Goal: Task Accomplishment & Management: Use online tool/utility

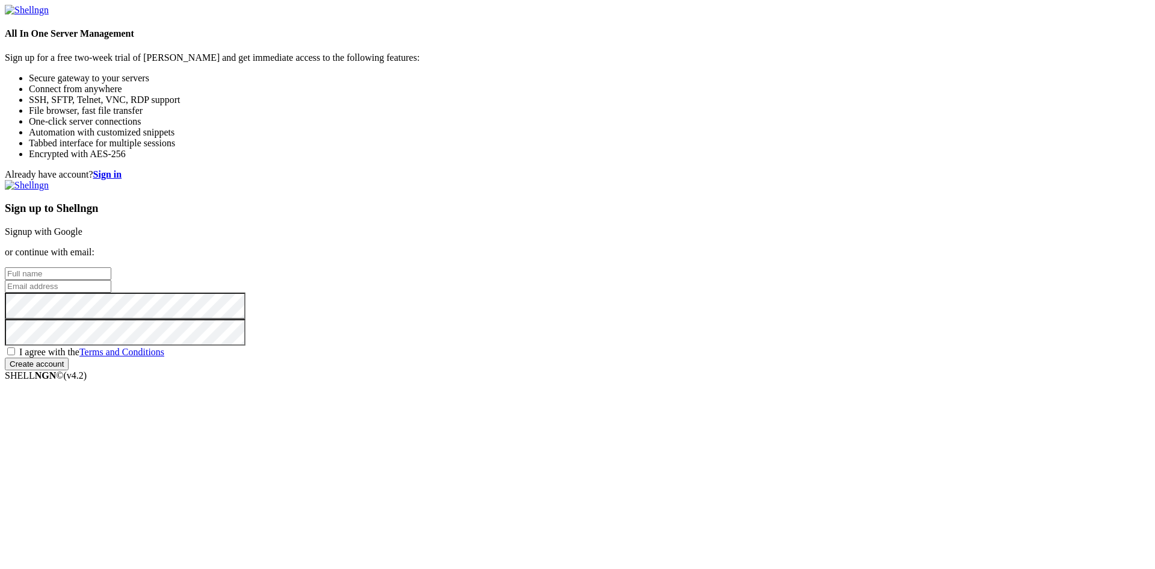
click at [111, 267] on input "text" at bounding box center [58, 273] width 107 height 13
type input "Y"
type input "[PERSON_NAME]"
click at [111, 280] on input "email" at bounding box center [58, 286] width 107 height 13
type input "[EMAIL_ADDRESS][DOMAIN_NAME]"
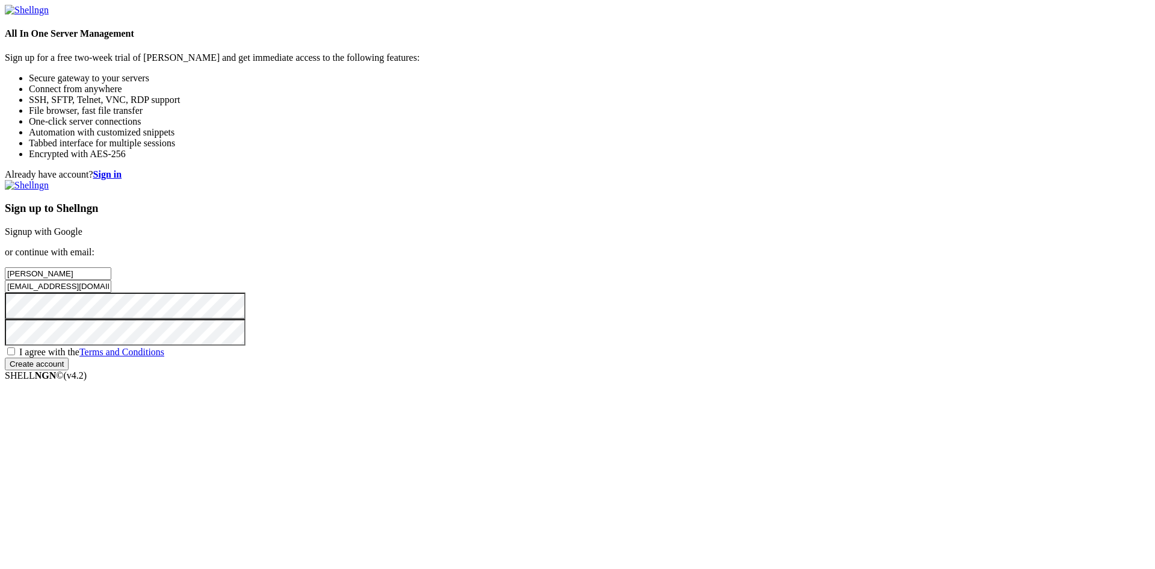
click at [164, 357] on span "I agree with the Terms and Conditions" at bounding box center [91, 352] width 145 height 10
click at [15, 355] on input "I agree with the Terms and Conditions" at bounding box center [11, 351] width 8 height 8
checkbox input "true"
click at [69, 370] on input "Create account" at bounding box center [37, 363] width 64 height 13
click at [264, 358] on form "All In One Server Management Sign up for a free two-week trial of [PERSON_NAME]…" at bounding box center [578, 193] width 1146 height 376
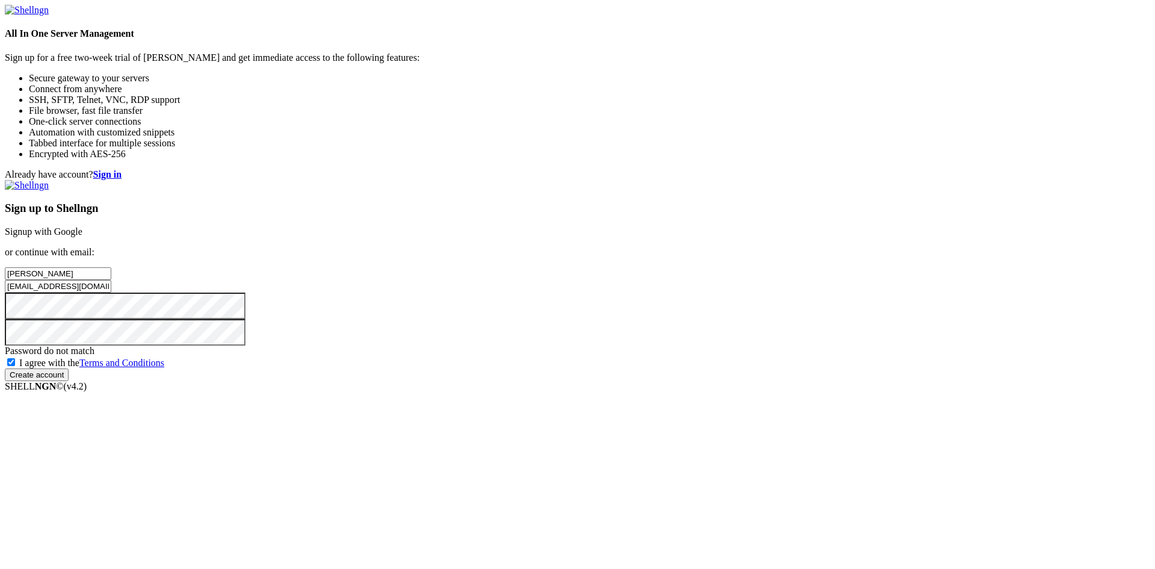
click at [320, 320] on form "All In One Server Management Sign up for a free two-week trial of [PERSON_NAME]…" at bounding box center [578, 193] width 1146 height 376
click at [69, 370] on input "Create account" at bounding box center [37, 363] width 64 height 13
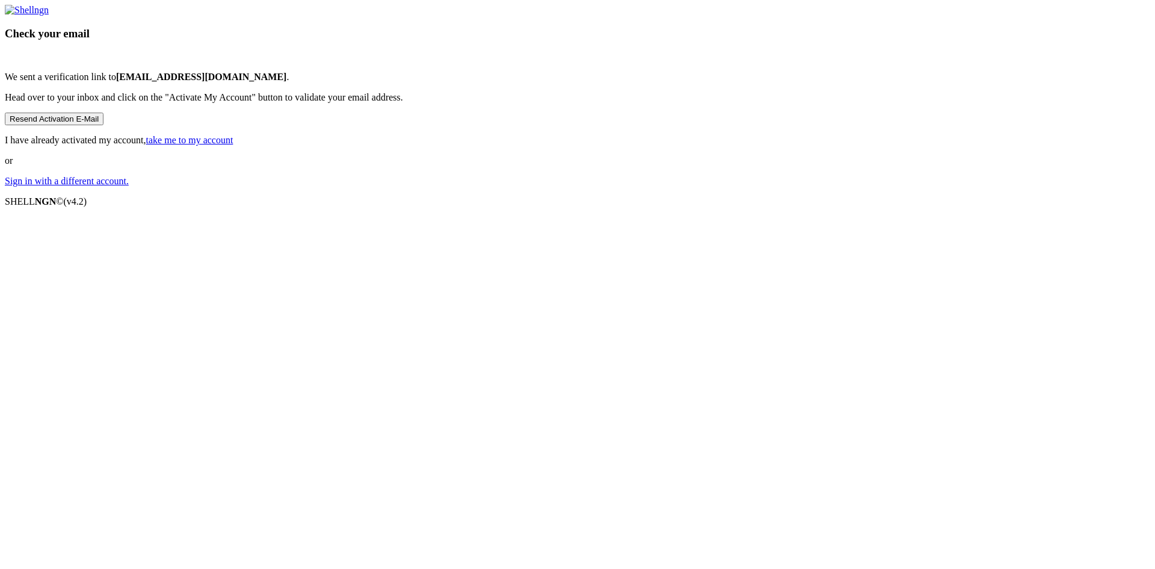
click at [104, 125] on button "Resend Activation E-Mail" at bounding box center [54, 119] width 99 height 13
click at [233, 145] on link "take me to my account" at bounding box center [189, 140] width 87 height 10
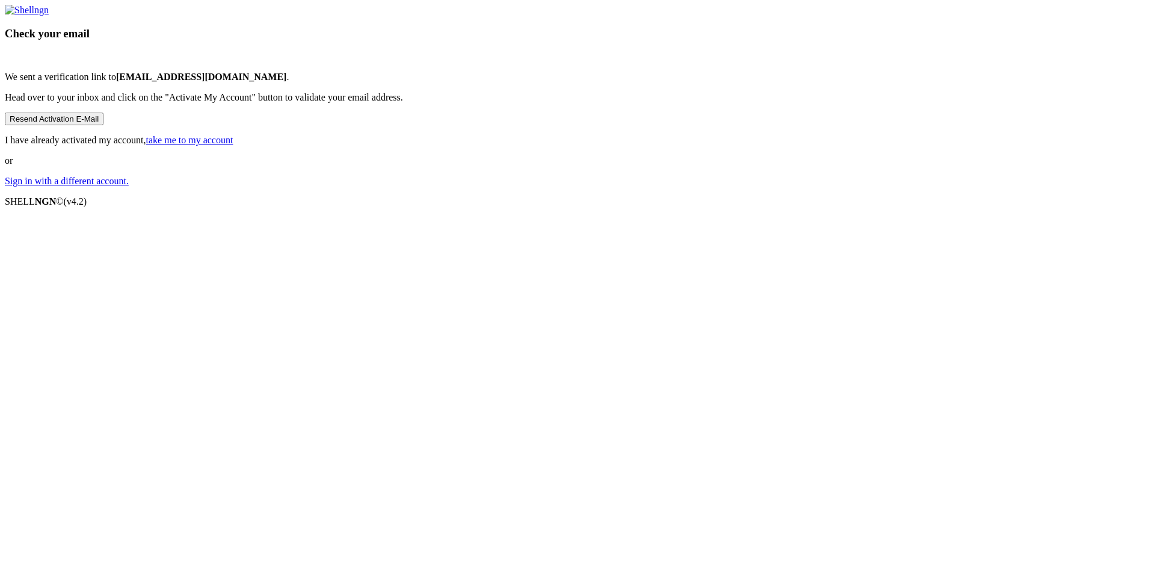
click at [634, 146] on p "I have already activated my account, take me to my account" at bounding box center [578, 140] width 1146 height 11
click at [233, 145] on link "take me to my account" at bounding box center [189, 140] width 87 height 10
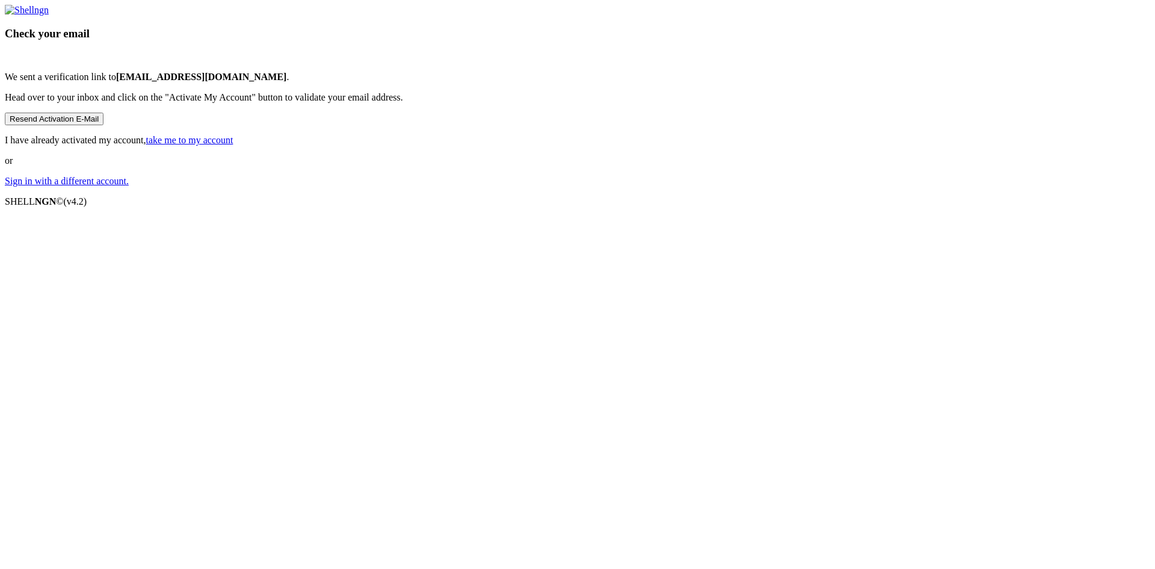
click at [233, 145] on link "take me to my account" at bounding box center [189, 140] width 87 height 10
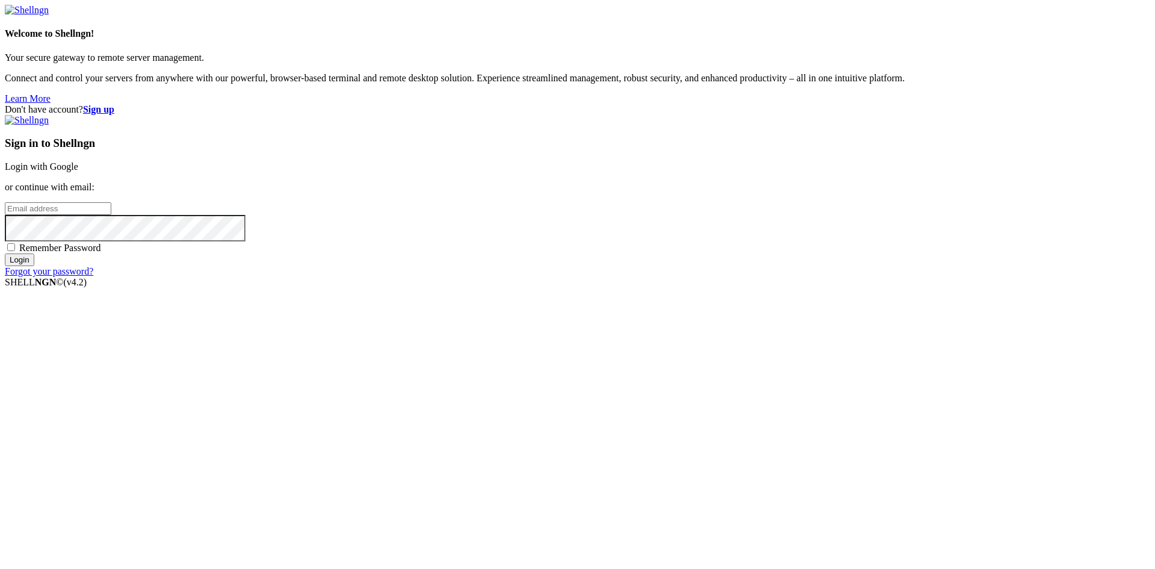
click at [114, 104] on strong "Sign up" at bounding box center [98, 109] width 31 height 10
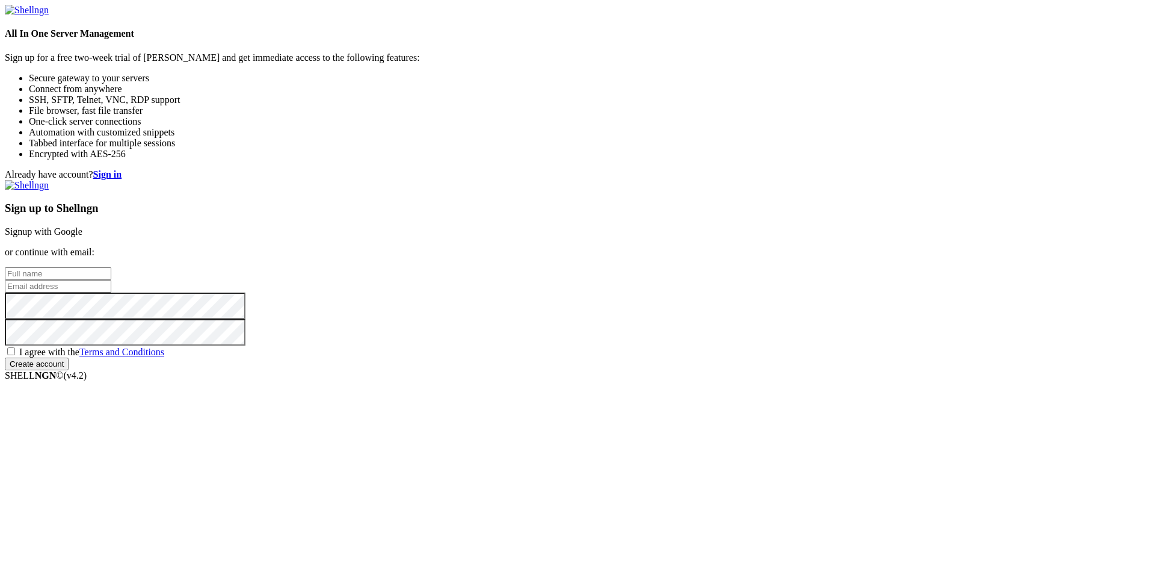
click at [122, 169] on strong "Sign in" at bounding box center [107, 174] width 29 height 10
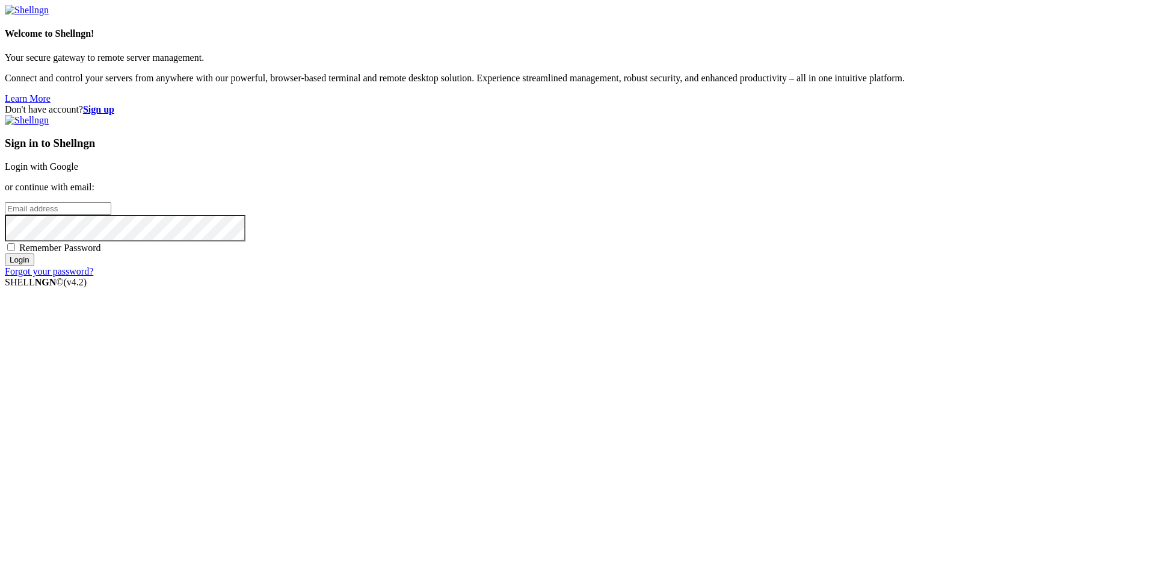
click at [111, 215] on input "email" at bounding box center [58, 208] width 107 height 13
type input "y"
type input "[EMAIL_ADDRESS][DOMAIN_NAME]"
click at [34, 266] on input "Login" at bounding box center [19, 259] width 29 height 13
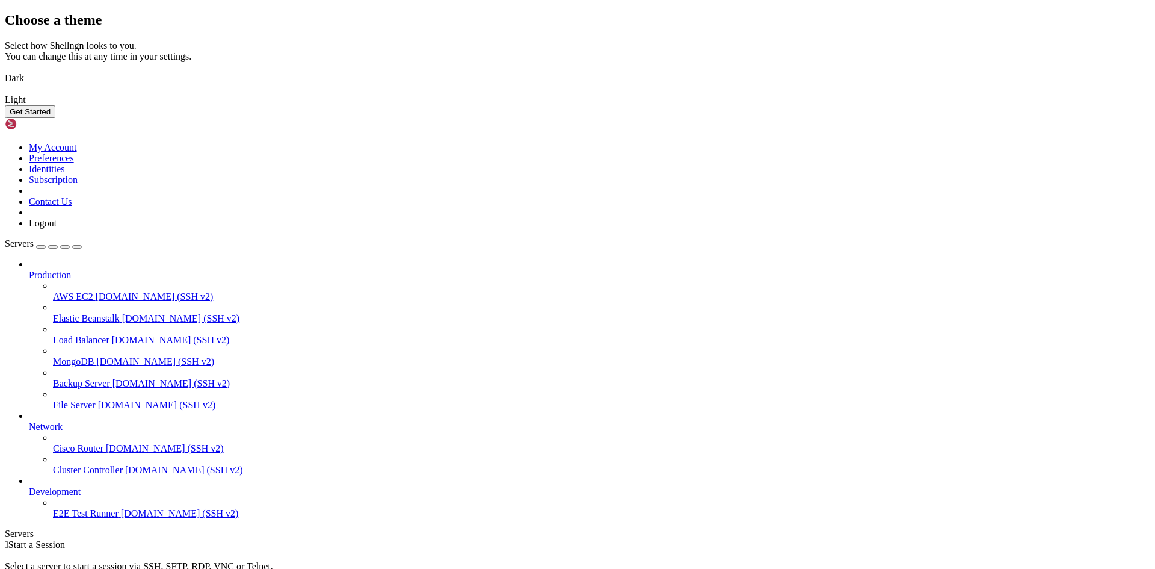
click at [55, 118] on button "Get Started" at bounding box center [30, 111] width 51 height 13
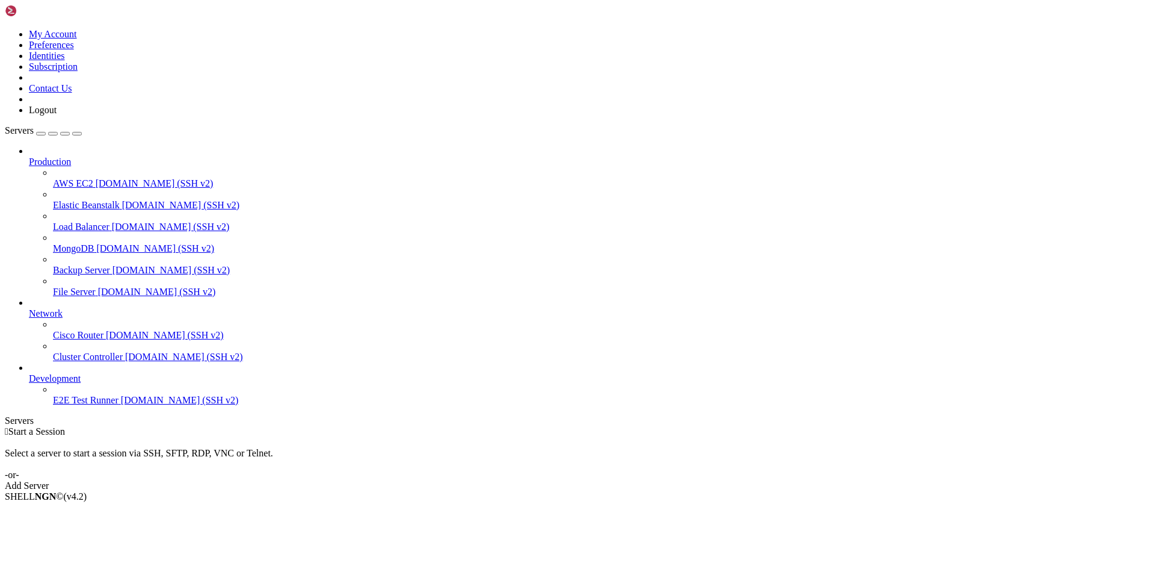
click at [669, 480] on div "Add Server" at bounding box center [578, 485] width 1146 height 11
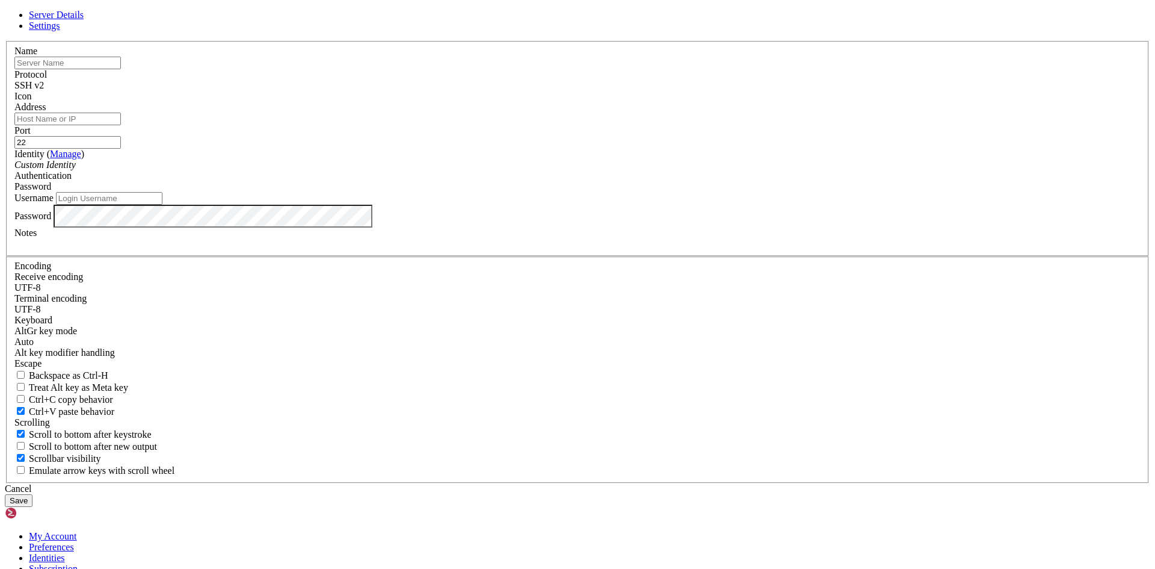
click at [121, 69] on input "text" at bounding box center [67, 63] width 107 height 13
type input "adsfgfae"
click at [121, 125] on input "Address" at bounding box center [67, 119] width 107 height 13
paste input "130.107.48.64"
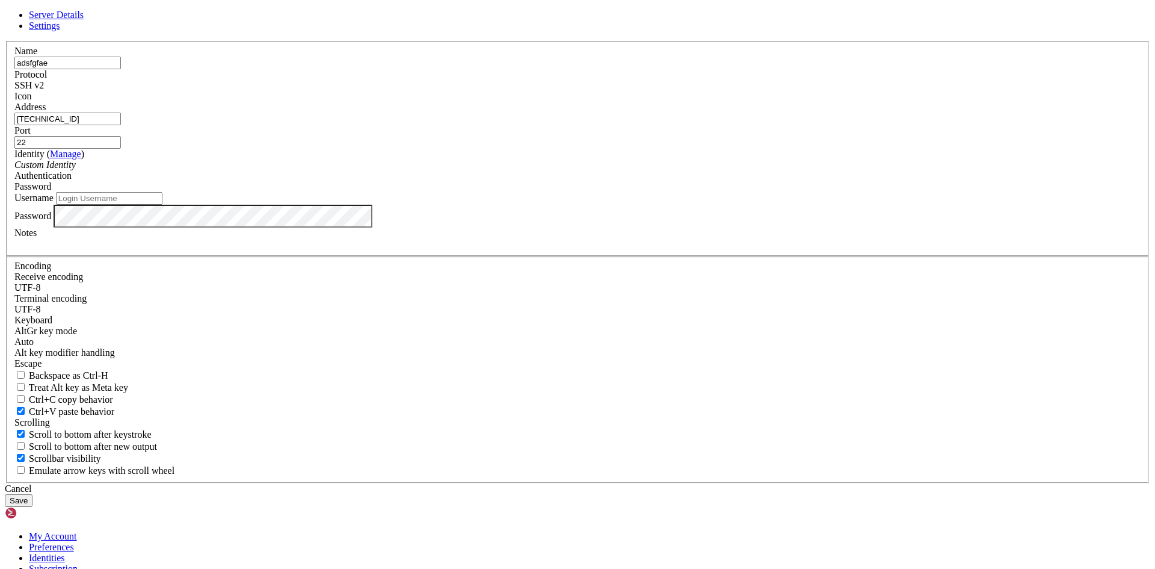
type input "130.107.48.64"
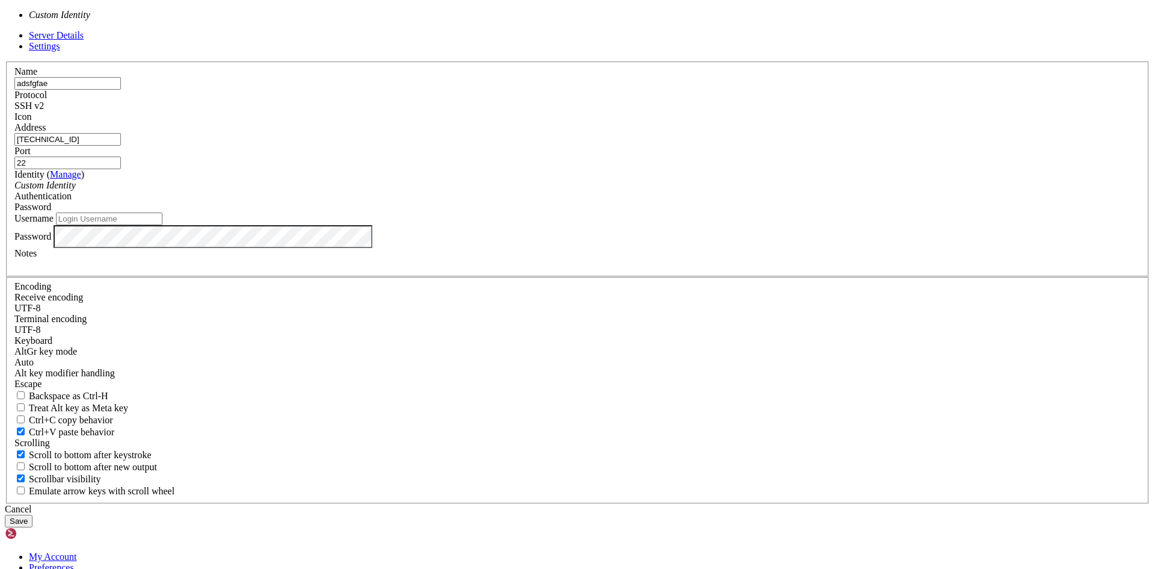
click at [495, 191] on div "Custom Identity" at bounding box center [577, 185] width 1127 height 11
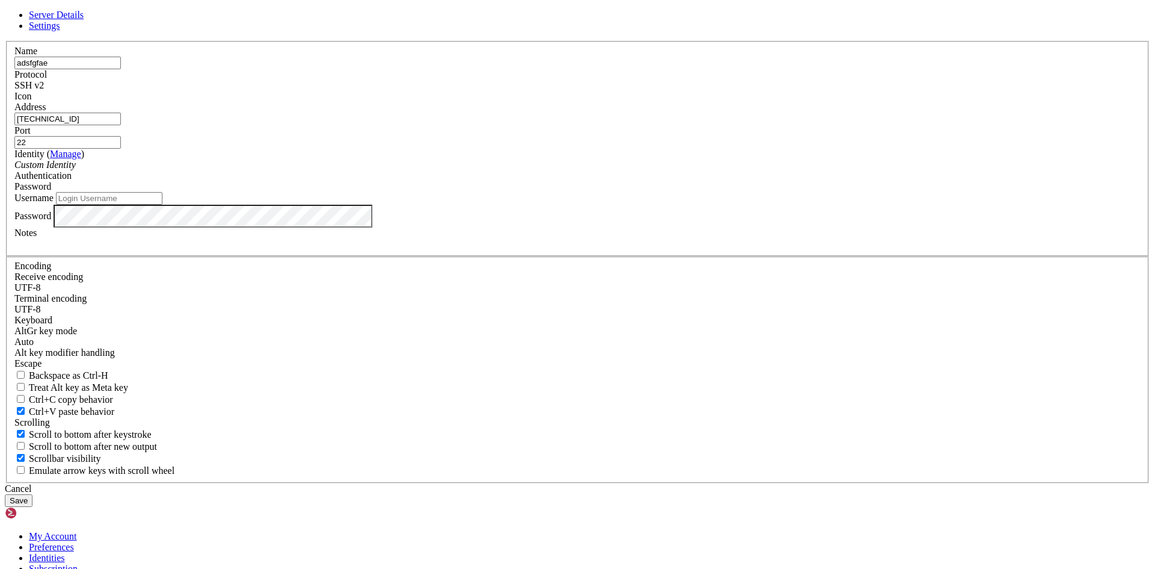
click at [495, 170] on div "Custom Identity" at bounding box center [577, 164] width 1127 height 11
click at [646, 192] on div "Password" at bounding box center [577, 186] width 1127 height 11
click at [162, 205] on input "Username" at bounding box center [109, 198] width 107 height 13
type input "squizo"
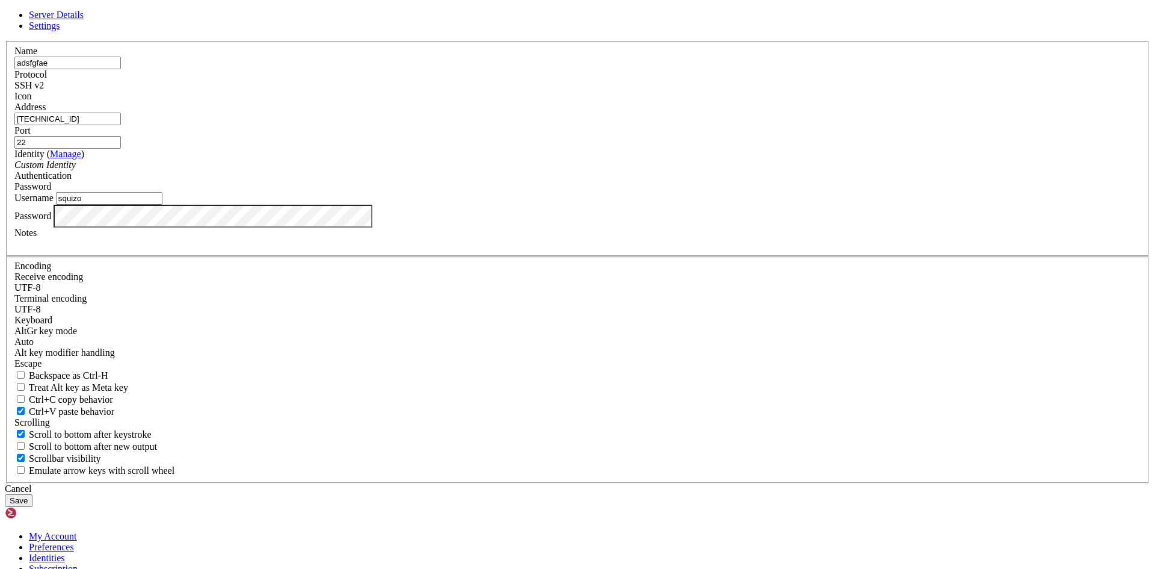
click at [32, 494] on button "Save" at bounding box center [19, 500] width 28 height 13
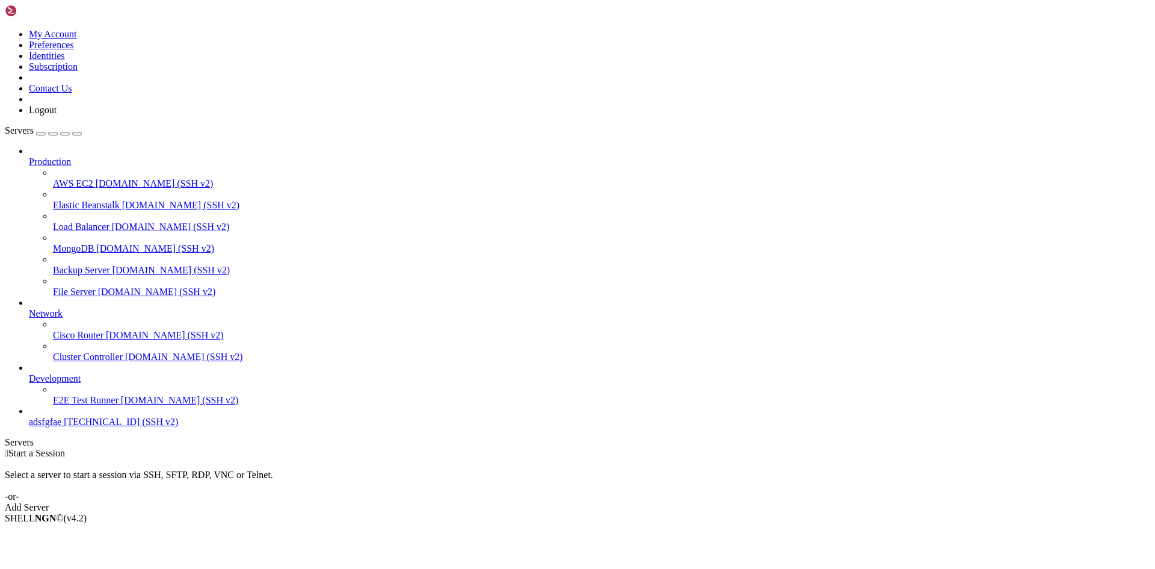
click at [53, 427] on span "adsfgfae" at bounding box center [45, 421] width 32 height 10
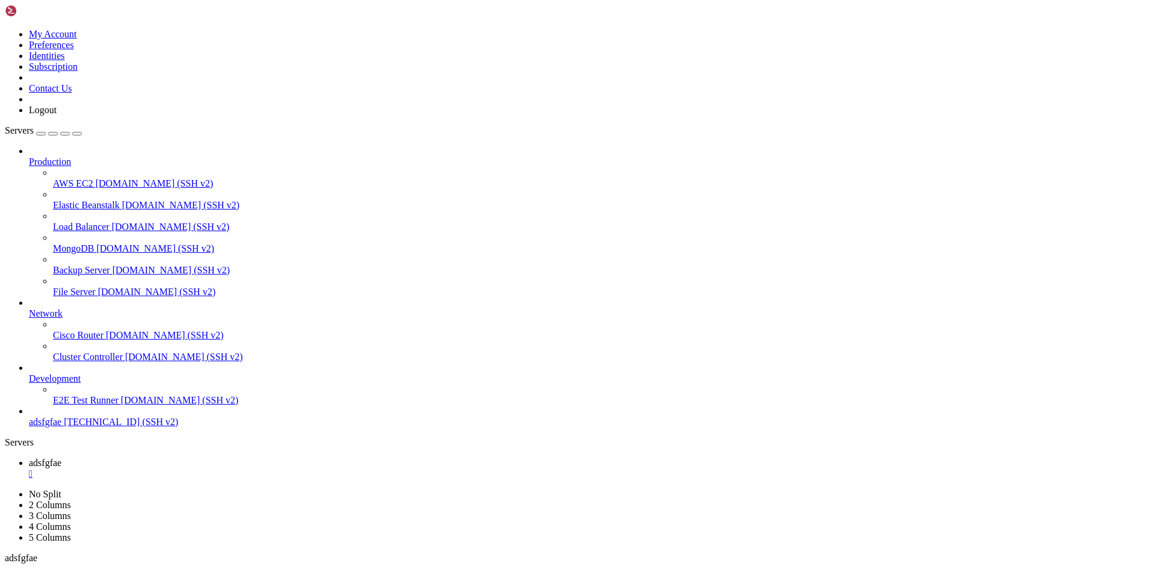
click at [79, 427] on span "130.107.48.64 (SSH v2)" at bounding box center [121, 421] width 114 height 10
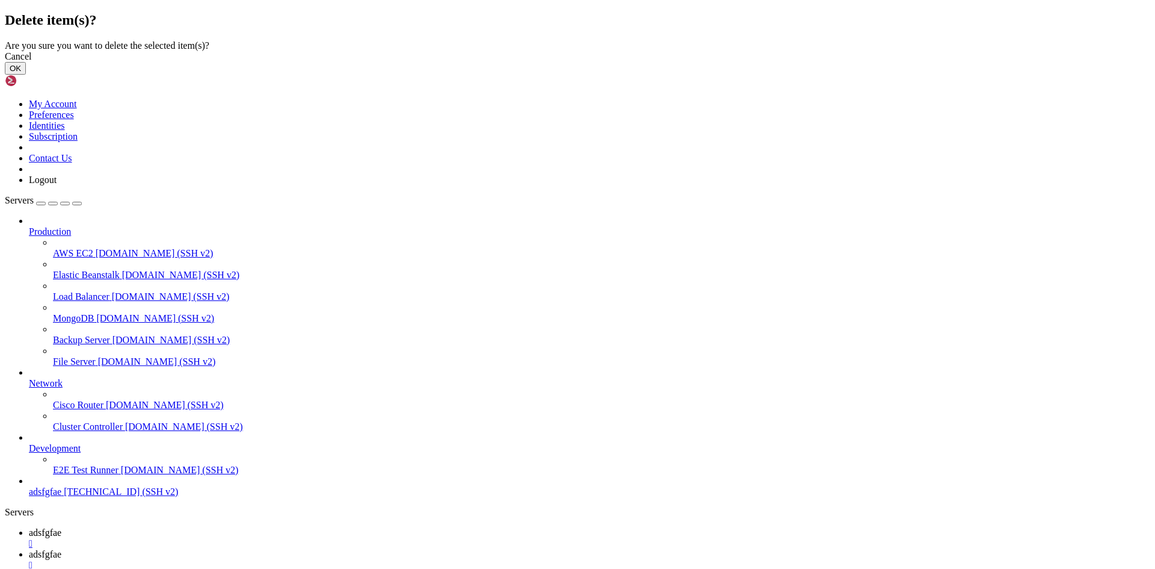
click at [26, 75] on button "OK" at bounding box center [15, 68] width 21 height 13
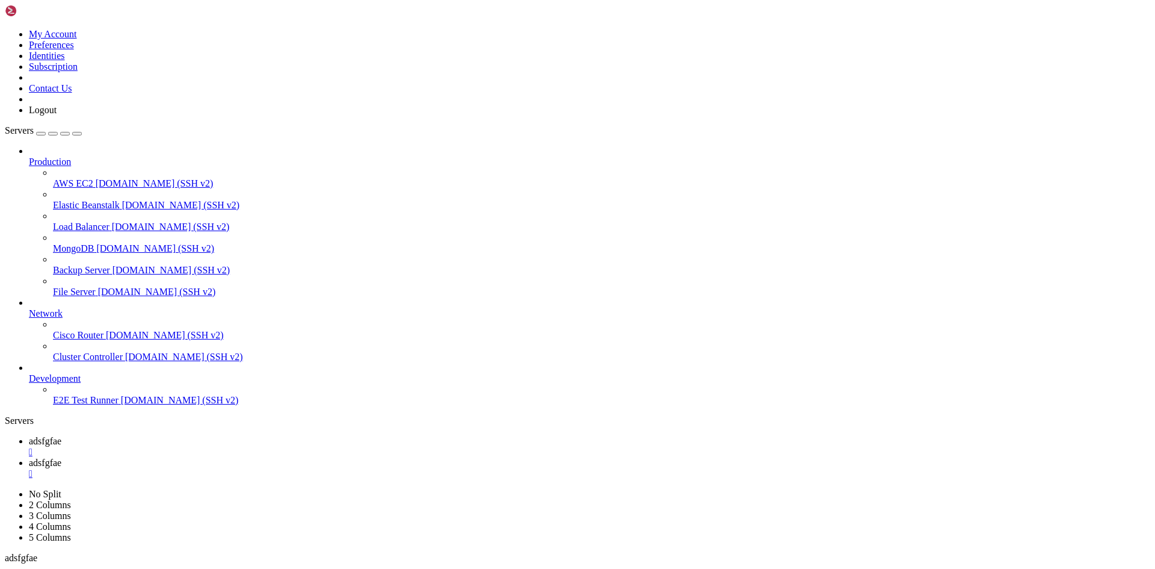
click at [218, 447] on div "" at bounding box center [590, 452] width 1122 height 11
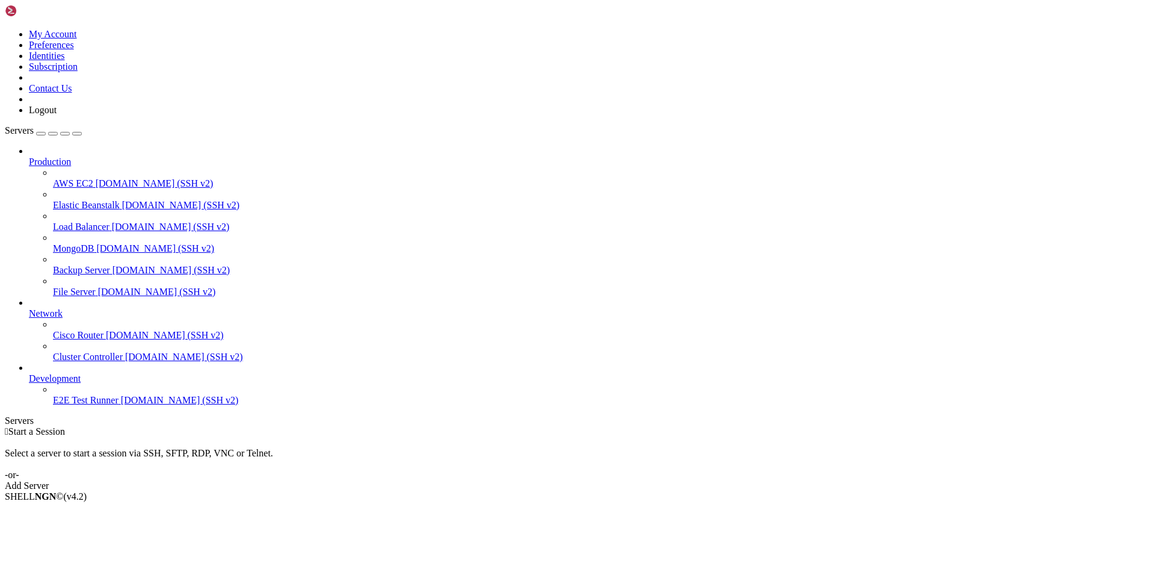
click at [668, 480] on link "Add Server" at bounding box center [578, 485] width 1146 height 11
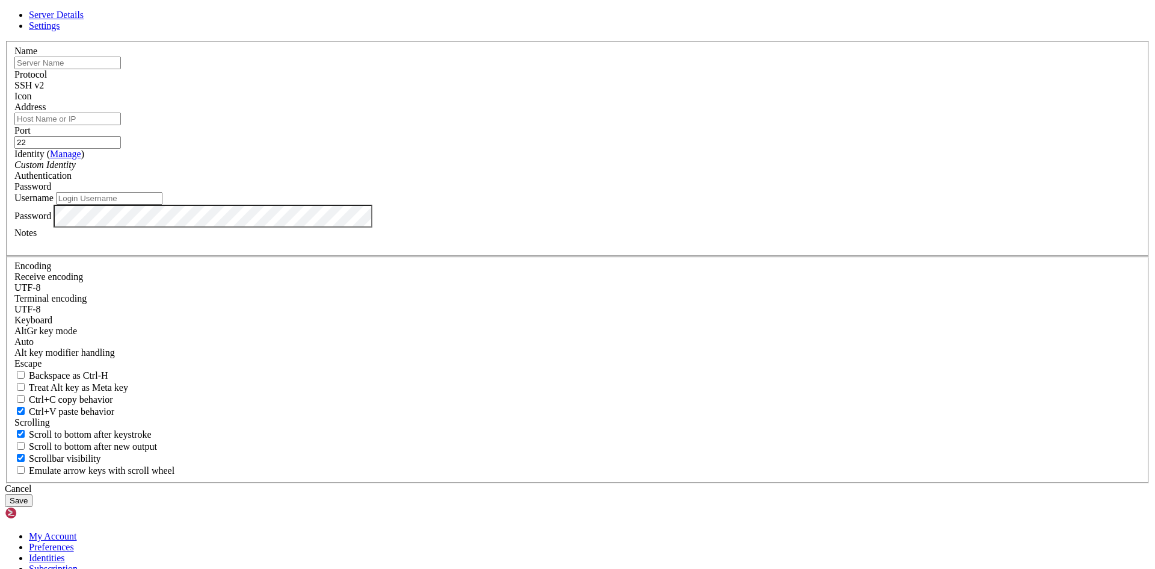
click at [121, 69] on input "text" at bounding box center [67, 63] width 107 height 13
type input "adsfgfae"
click at [121, 125] on input "Address" at bounding box center [67, 119] width 107 height 13
type input "130.107.48.64"
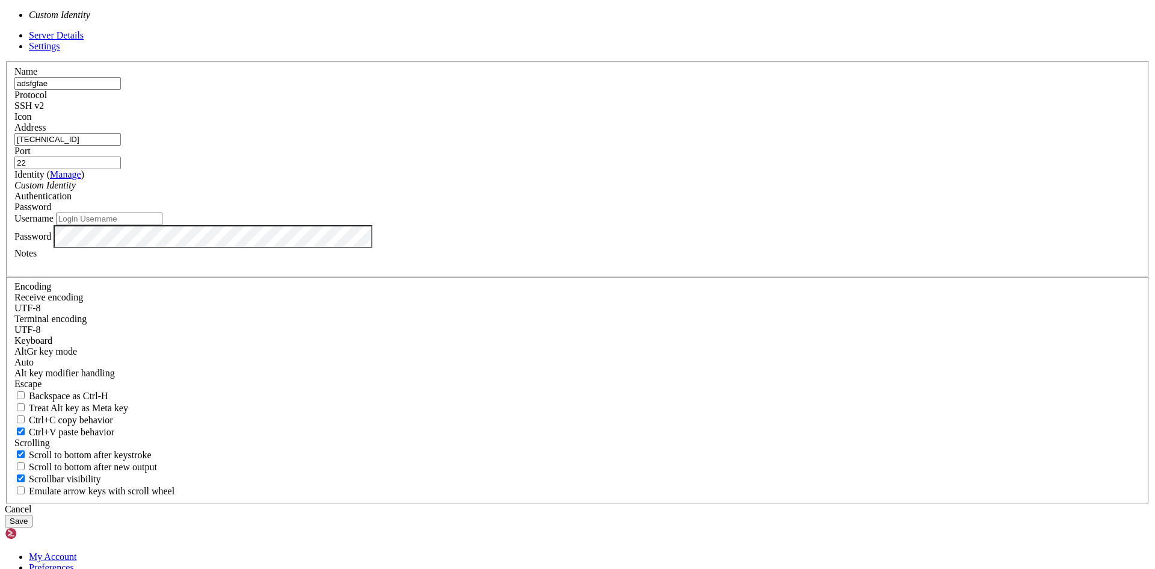
click at [495, 191] on div "Custom Identity" at bounding box center [577, 185] width 1127 height 11
click at [499, 225] on div "Username" at bounding box center [577, 218] width 1127 height 13
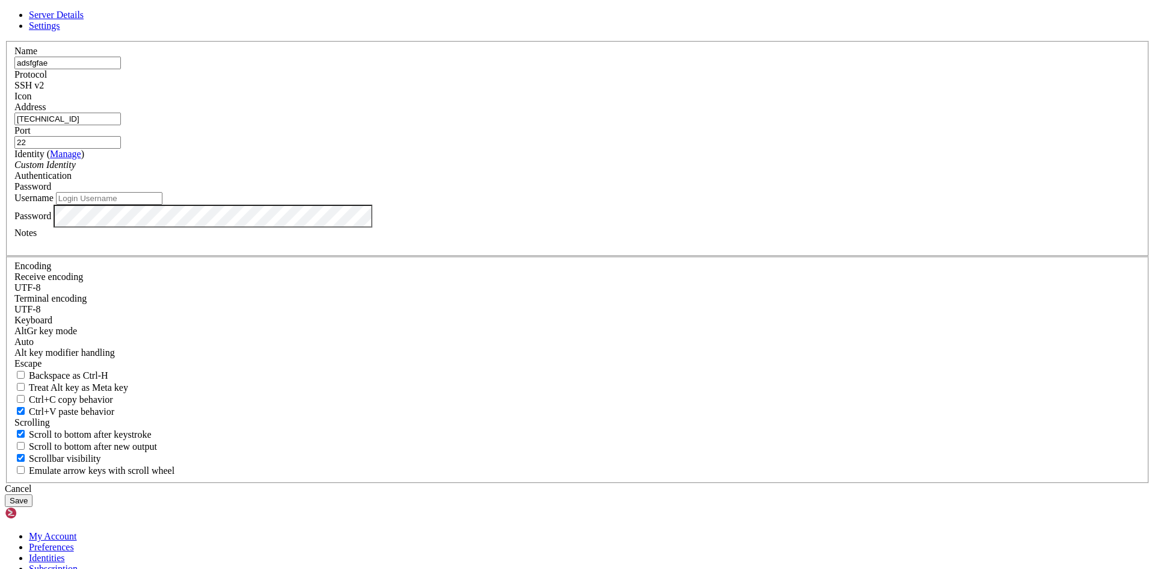
click at [162, 205] on input "Username" at bounding box center [109, 198] width 107 height 13
type input "Squizo"
click at [561, 249] on div at bounding box center [577, 243] width 1127 height 11
click at [32, 494] on button "Save" at bounding box center [19, 500] width 28 height 13
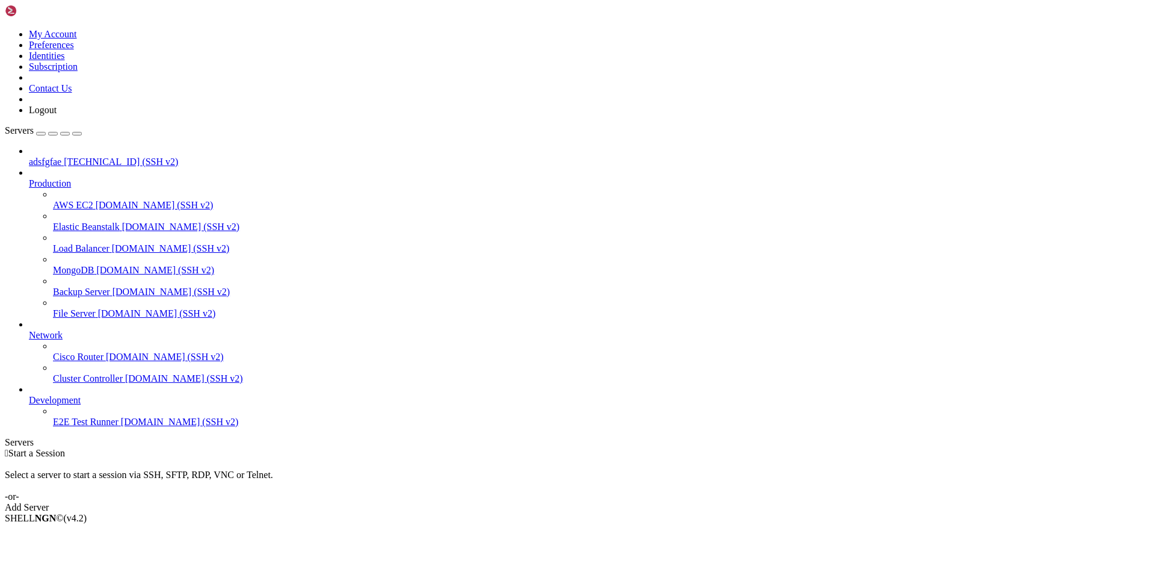
click at [121, 427] on span "demo.shellngn.com (SSH v2)" at bounding box center [180, 421] width 118 height 10
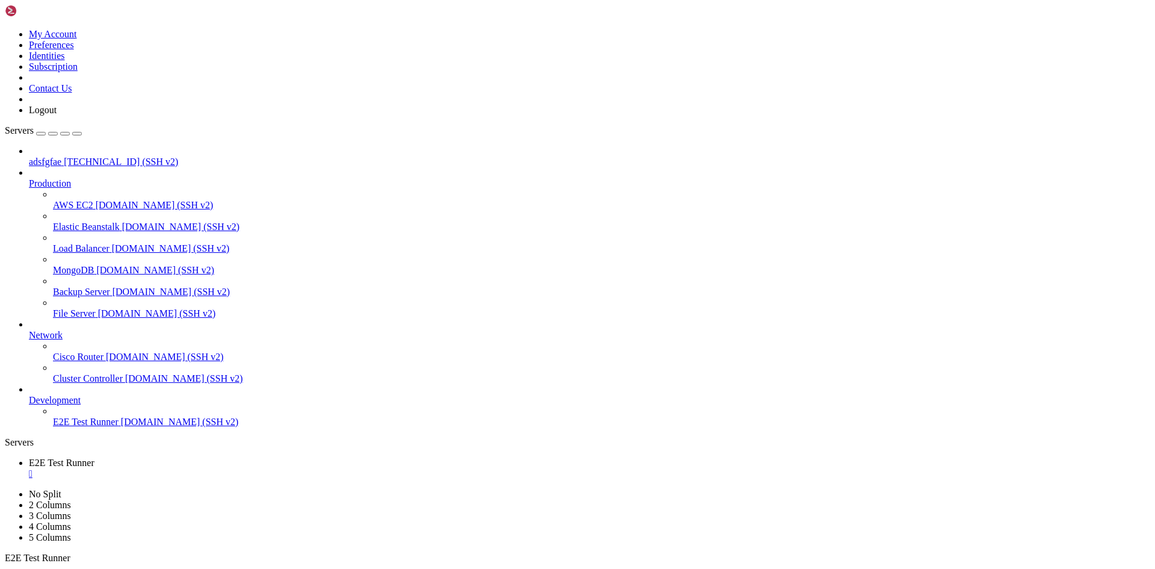
click at [61, 156] on span "adsfgfae" at bounding box center [45, 161] width 32 height 10
drag, startPoint x: 353, startPoint y: 1167, endPoint x: 380, endPoint y: 1223, distance: 62.2
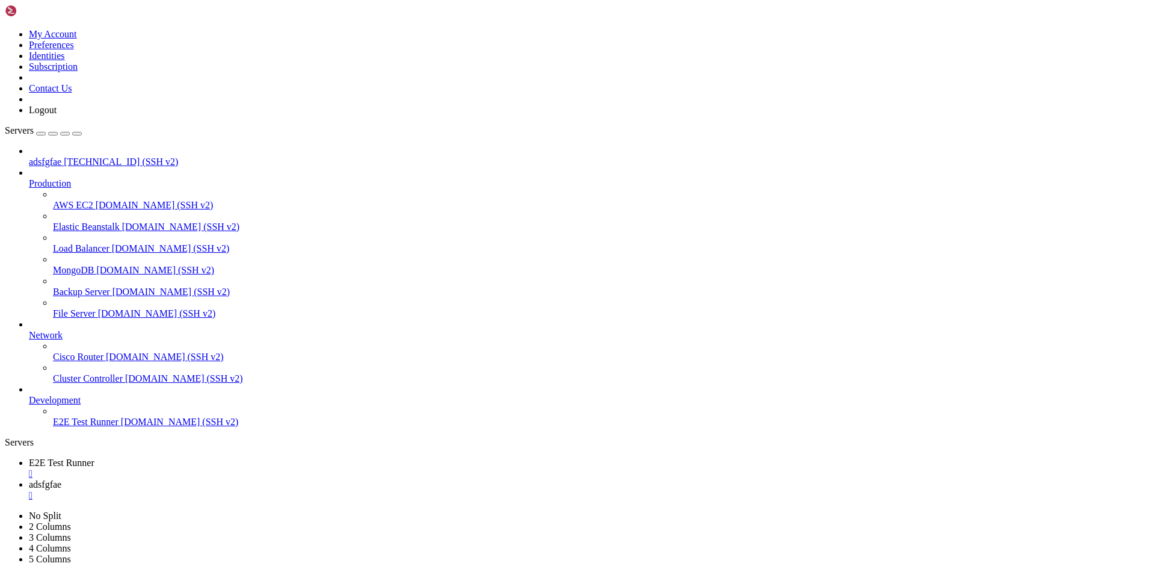
drag, startPoint x: 489, startPoint y: 1270, endPoint x: 221, endPoint y: 1284, distance: 268.7
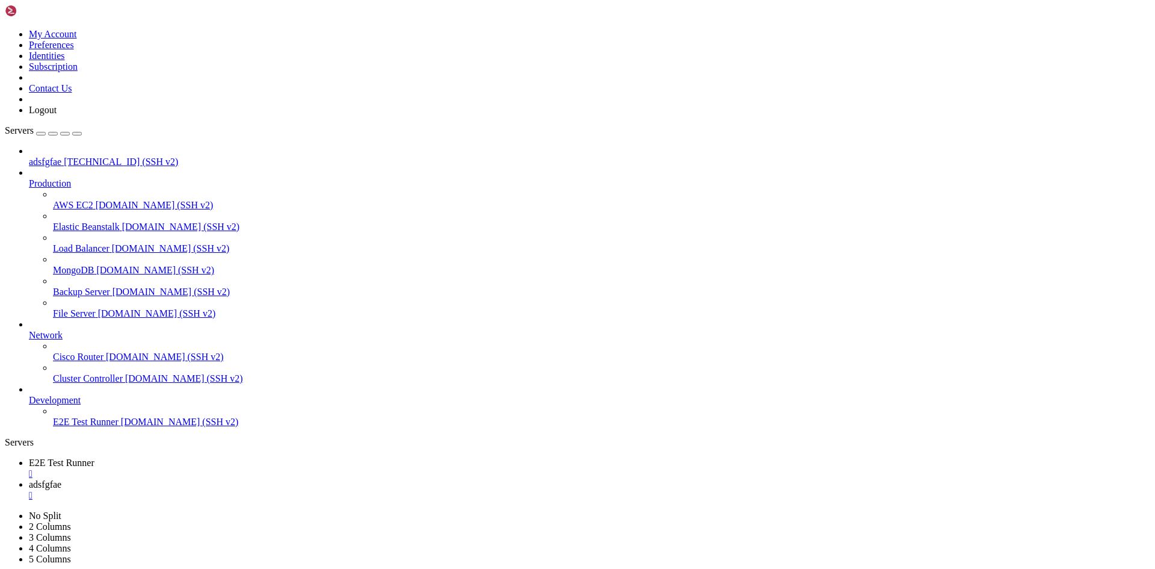
drag, startPoint x: 355, startPoint y: 1221, endPoint x: 328, endPoint y: 1252, distance: 41.4
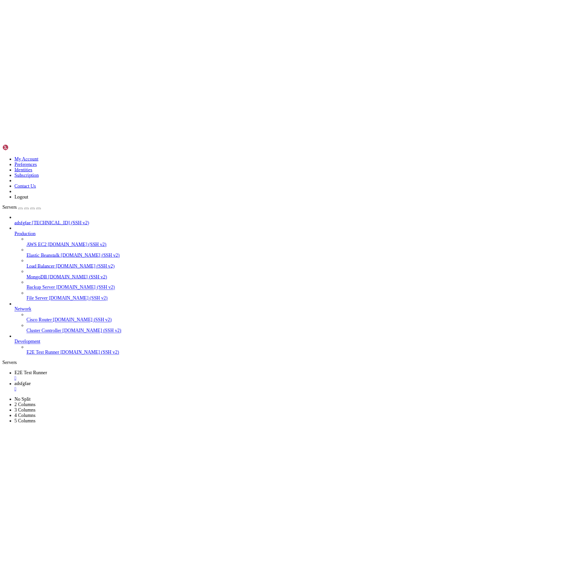
scroll to position [4379, 0]
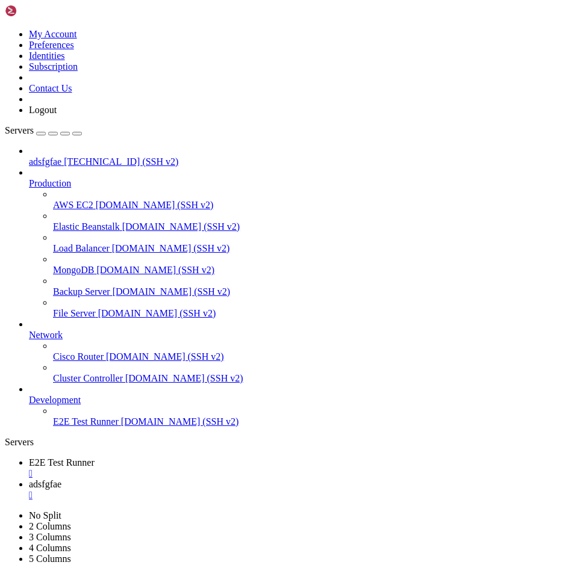
drag, startPoint x: 173, startPoint y: 1241, endPoint x: 350, endPoint y: 1287, distance: 182.9
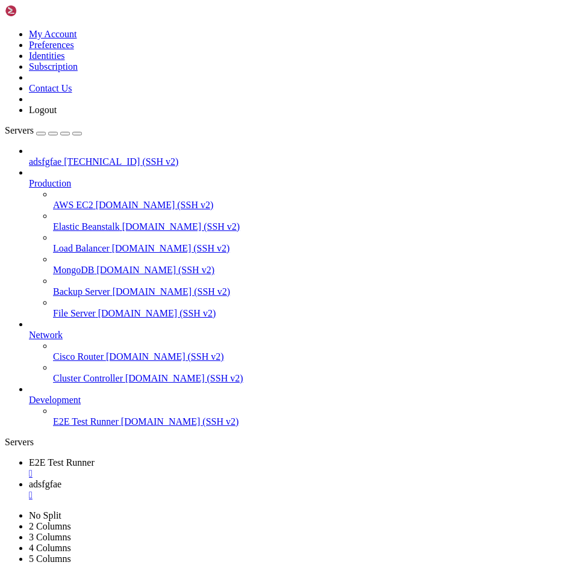
scroll to position [4184, 0]
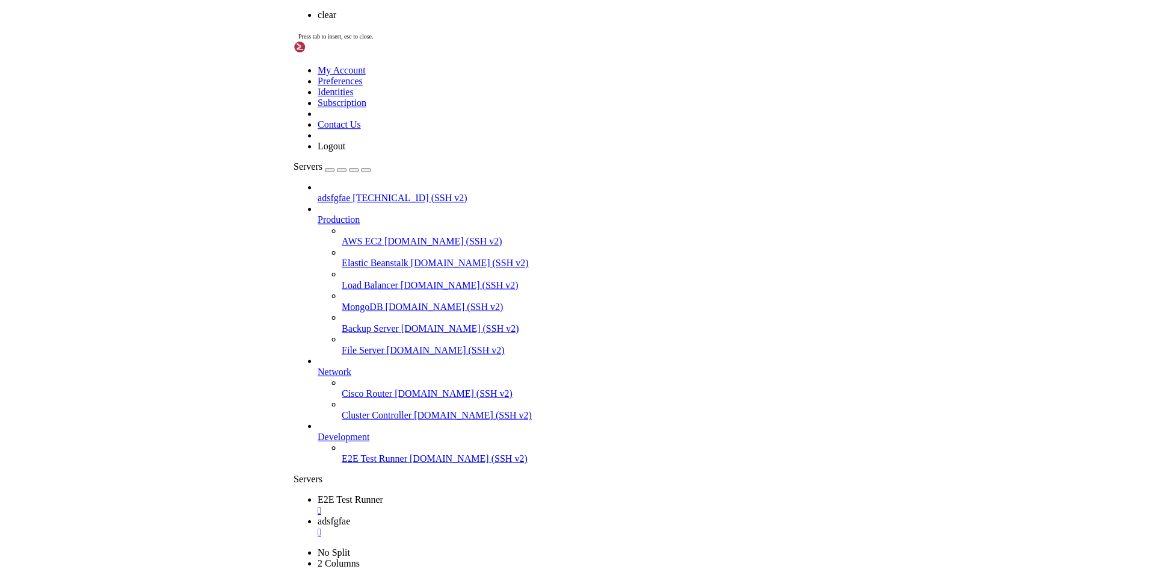
scroll to position [0, 0]
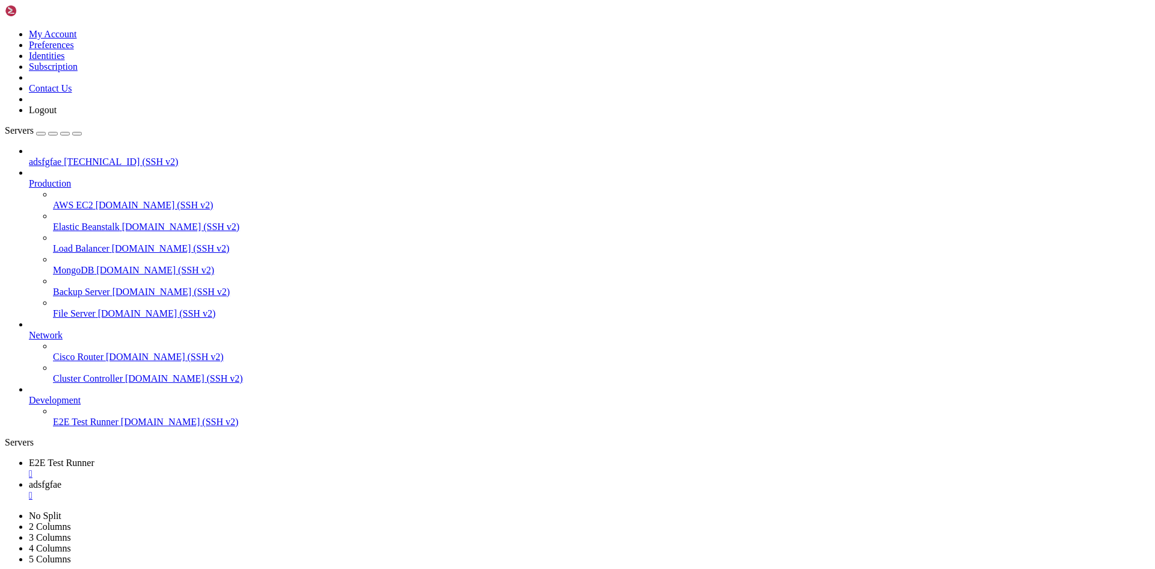
drag, startPoint x: 253, startPoint y: 1019, endPoint x: 229, endPoint y: 988, distance: 39.1
drag, startPoint x: 119, startPoint y: 1056, endPoint x: 206, endPoint y: 985, distance: 112.0
drag, startPoint x: 297, startPoint y: 1040, endPoint x: 289, endPoint y: 1036, distance: 8.6
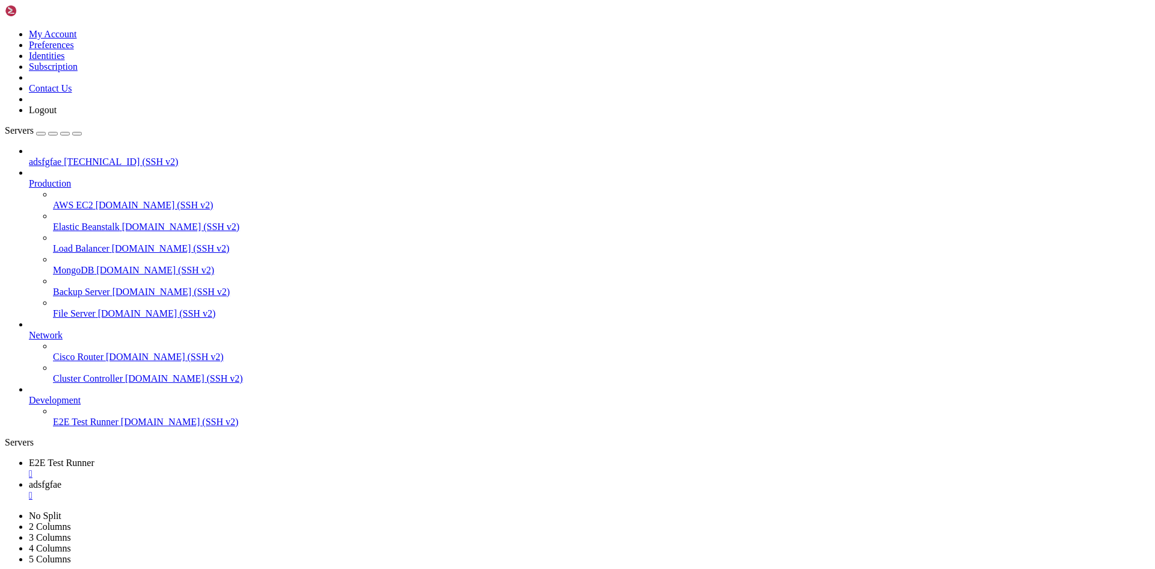
drag, startPoint x: 294, startPoint y: 1081, endPoint x: 282, endPoint y: 1074, distance: 14.0
drag, startPoint x: 76, startPoint y: 1223, endPoint x: 120, endPoint y: 1218, distance: 44.2
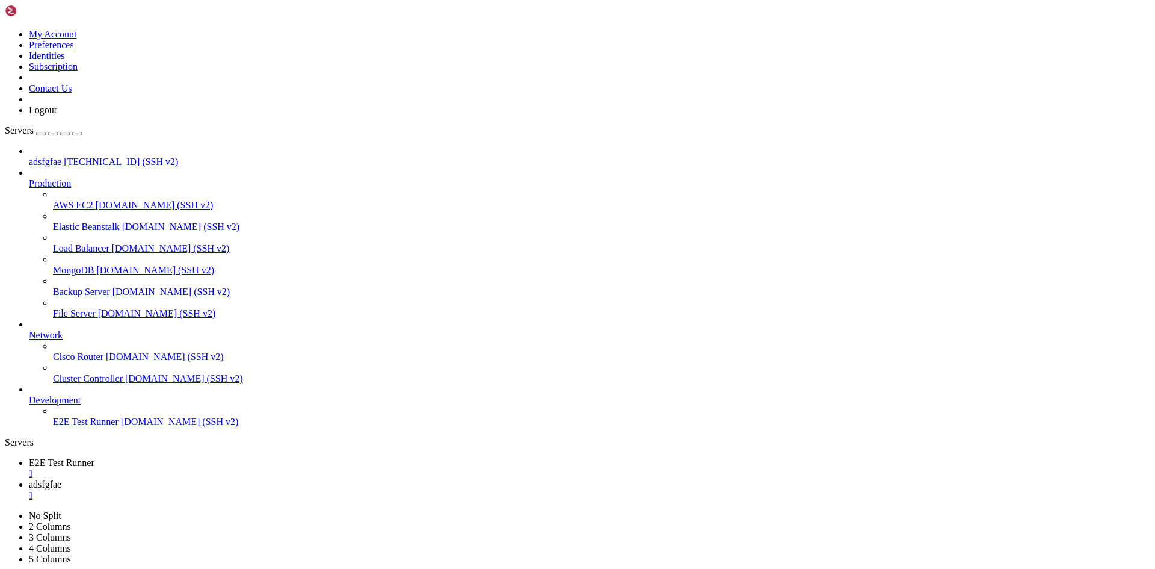
drag, startPoint x: 76, startPoint y: 1219, endPoint x: 121, endPoint y: 1219, distance: 44.5
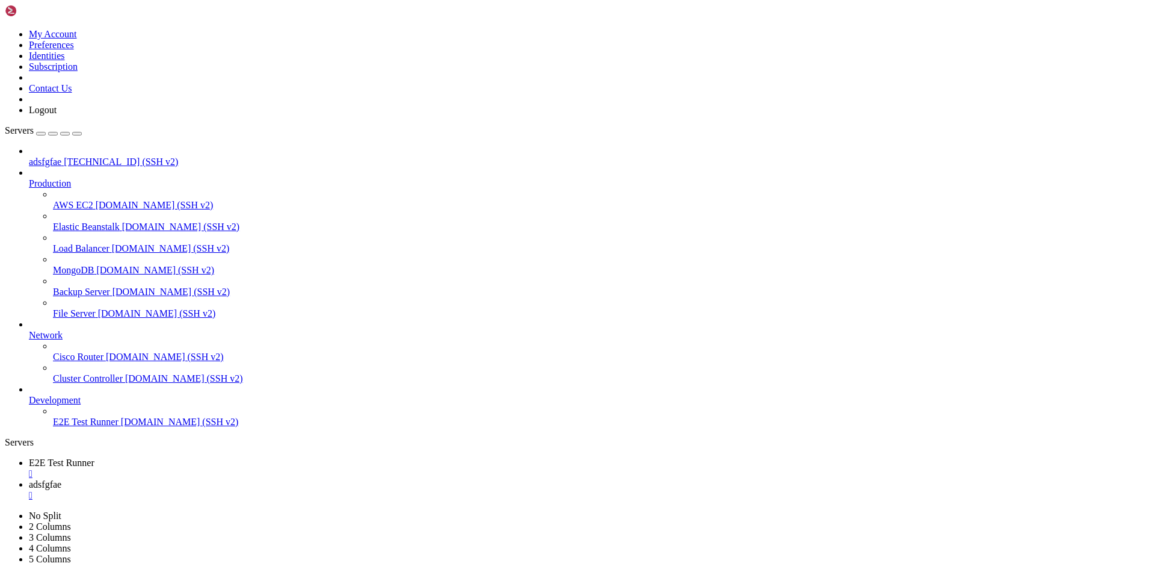
drag, startPoint x: 55, startPoint y: 1198, endPoint x: 111, endPoint y: 1196, distance: 55.4
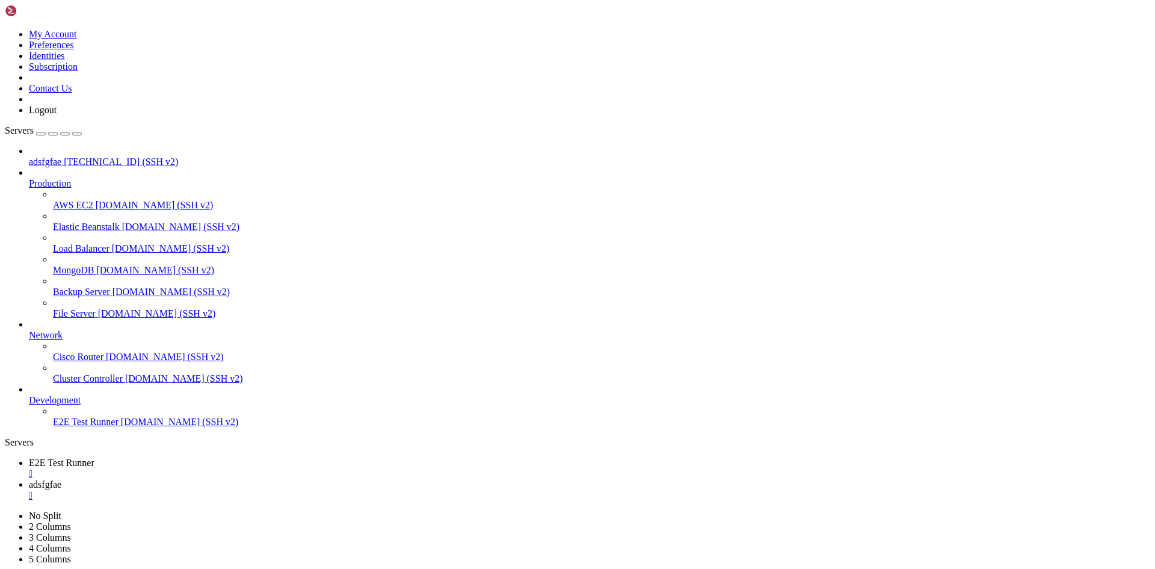
drag, startPoint x: 55, startPoint y: 1250, endPoint x: 109, endPoint y: 1247, distance: 53.6
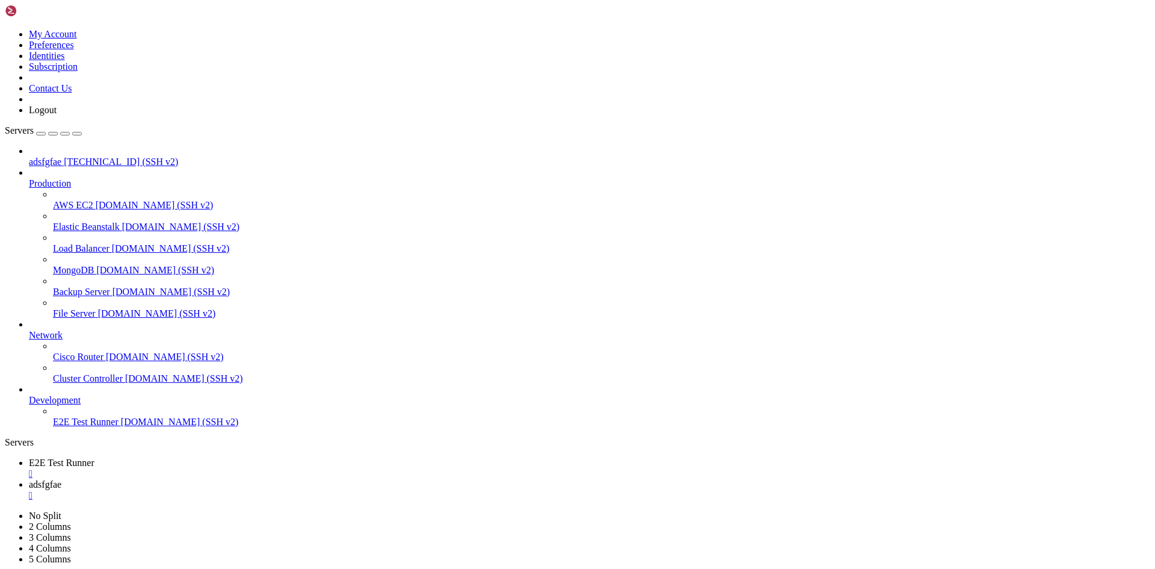
scroll to position [737, 0]
drag, startPoint x: 60, startPoint y: 1259, endPoint x: 72, endPoint y: 1260, distance: 12.7
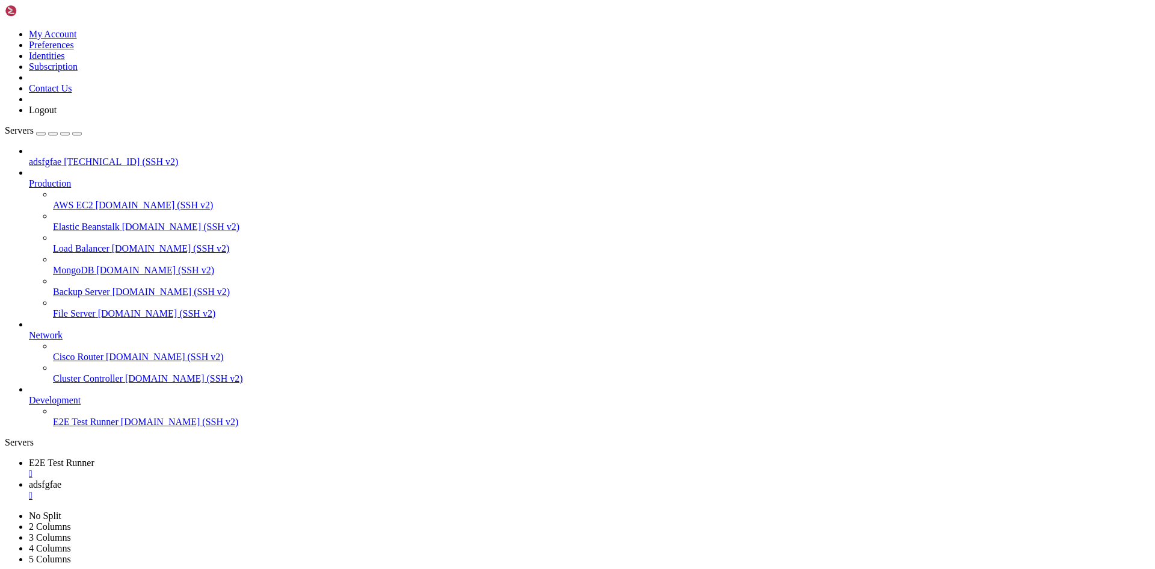
drag, startPoint x: 56, startPoint y: 1260, endPoint x: 109, endPoint y: 1258, distance: 53.0
drag, startPoint x: 341, startPoint y: 1081, endPoint x: 351, endPoint y: 1135, distance: 55.0
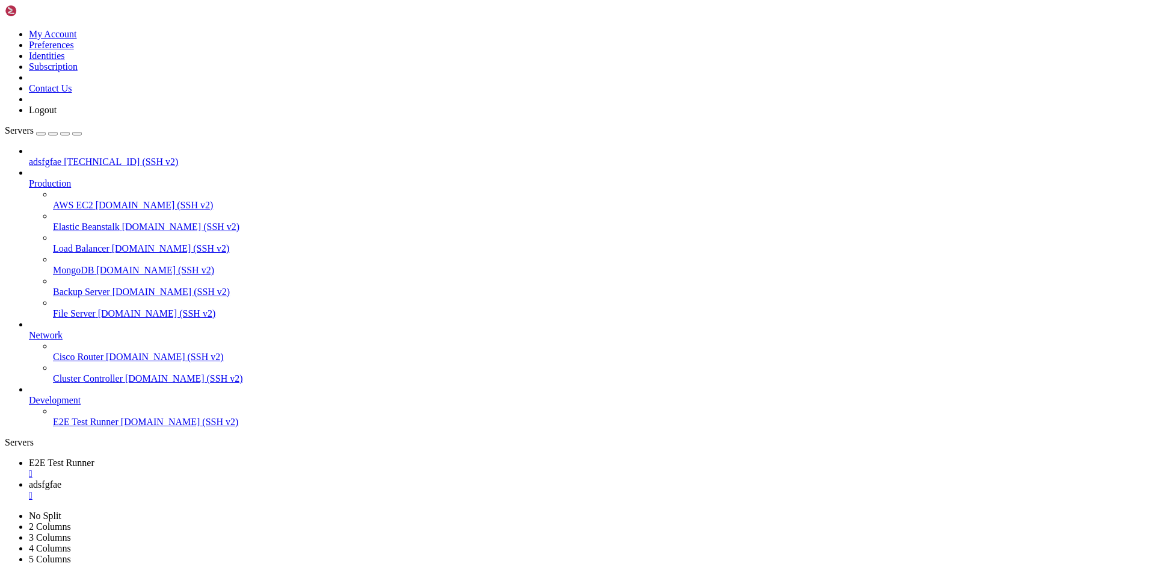
scroll to position [1974, 0]
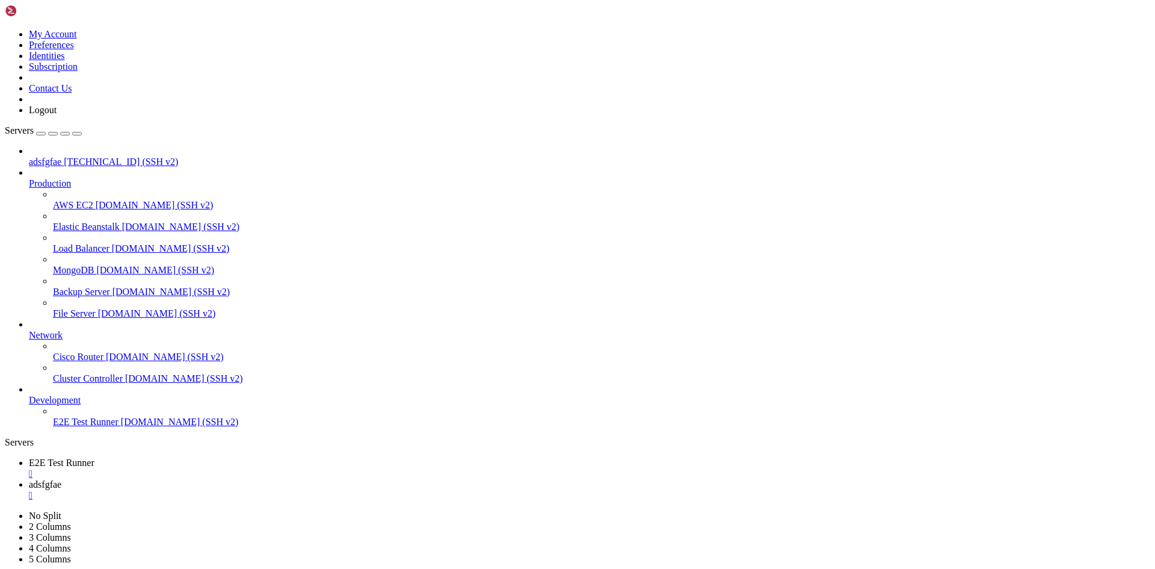
scroll to position [2067, 0]
drag, startPoint x: 258, startPoint y: 1262, endPoint x: 209, endPoint y: 1263, distance: 48.8
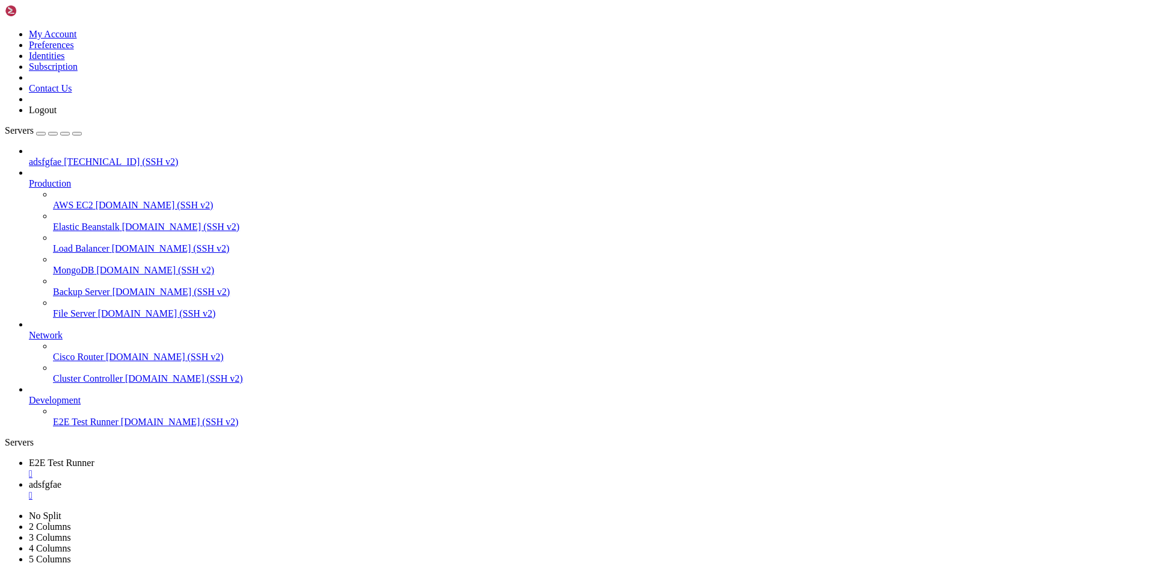
scroll to position [2240, 0]
drag, startPoint x: 273, startPoint y: 1200, endPoint x: 223, endPoint y: 1260, distance: 78.1
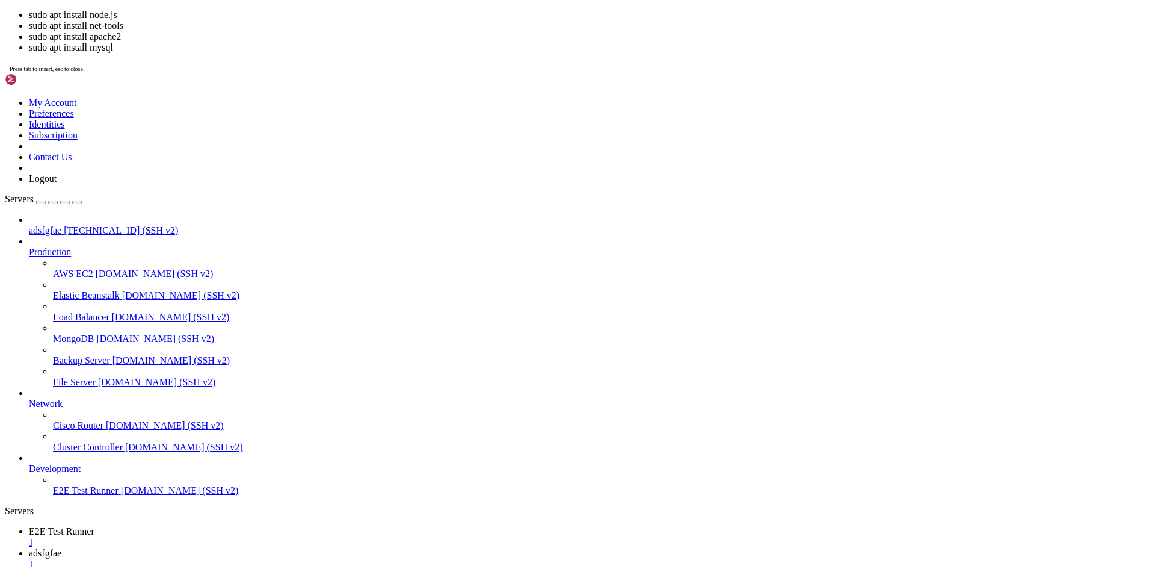
scroll to position [11, 2]
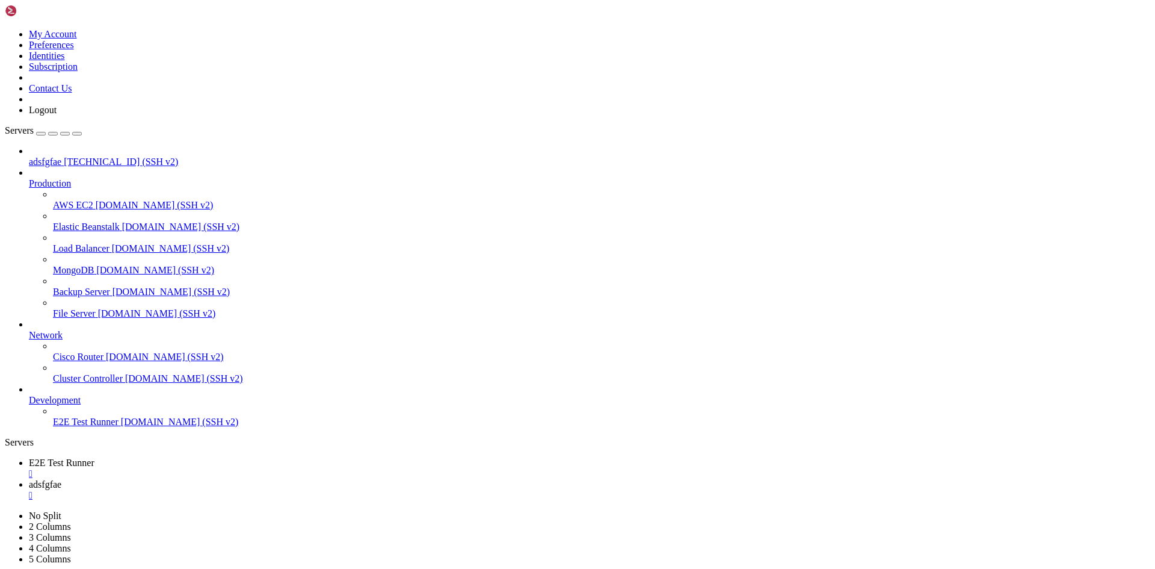
drag, startPoint x: 355, startPoint y: 1282, endPoint x: 270, endPoint y: 1276, distance: 85.1
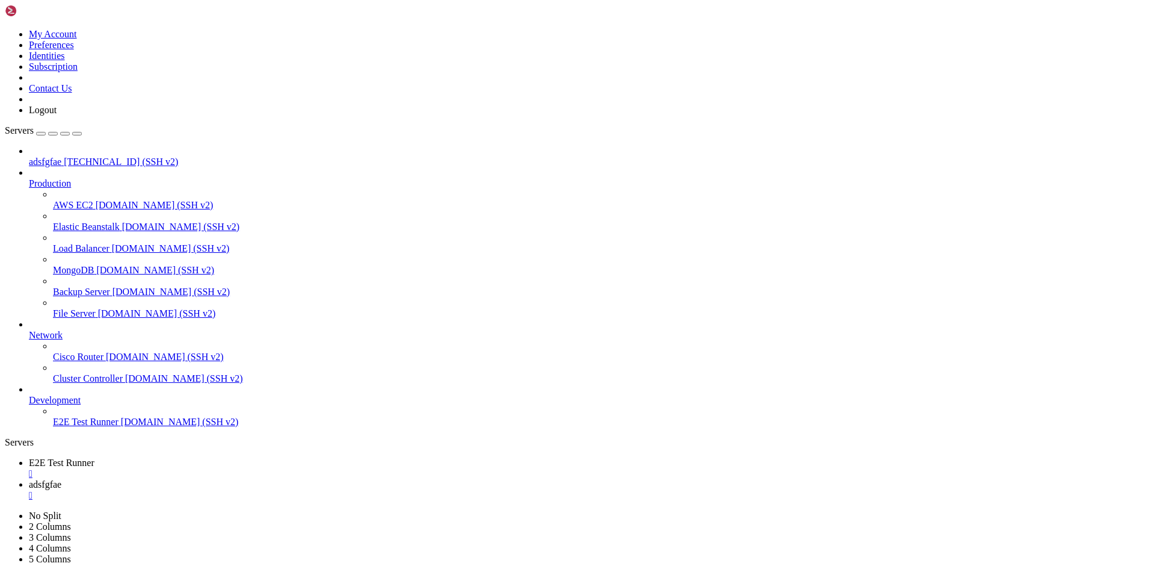
drag, startPoint x: 508, startPoint y: 15, endPoint x: 548, endPoint y: 2, distance: 42.3
click at [508, 457] on ul "E2E Test Runner  adsfgfae " at bounding box center [578, 478] width 1146 height 43
drag, startPoint x: 495, startPoint y: 1223, endPoint x: 477, endPoint y: 1251, distance: 33.6
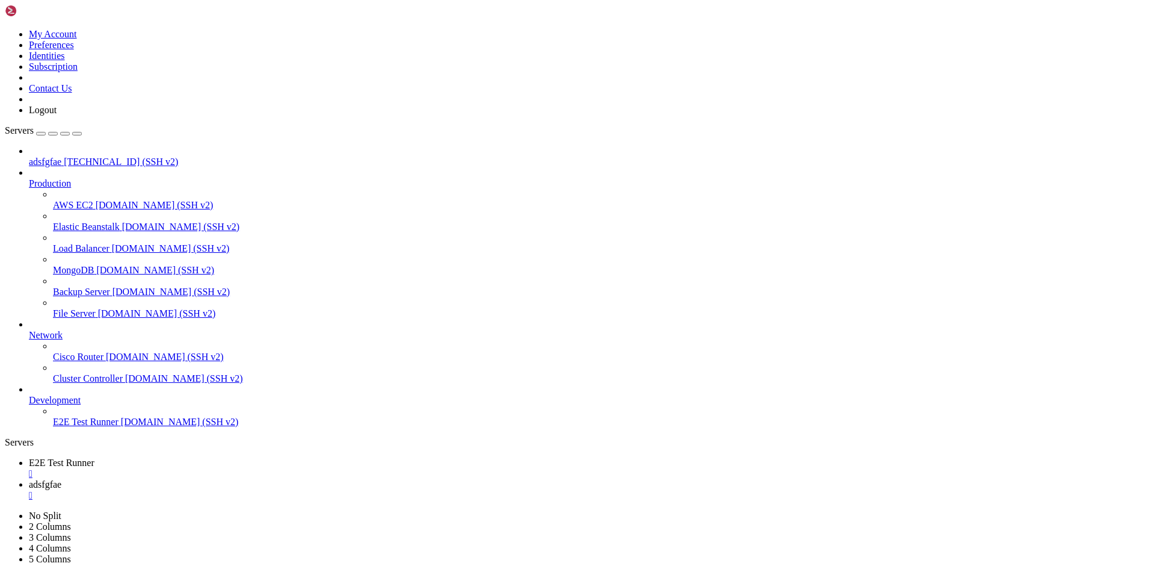
scroll to position [2946, 0]
drag, startPoint x: 410, startPoint y: 1133, endPoint x: 228, endPoint y: 1196, distance: 193.0
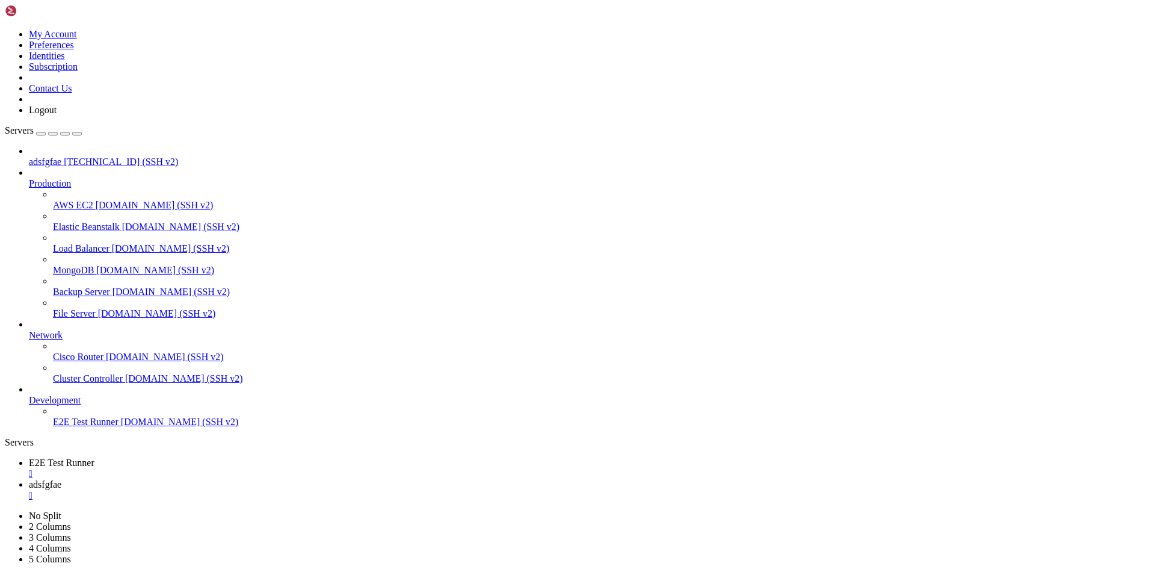
scroll to position [3642, 0]
drag, startPoint x: 379, startPoint y: 1126, endPoint x: 320, endPoint y: 1232, distance: 121.2
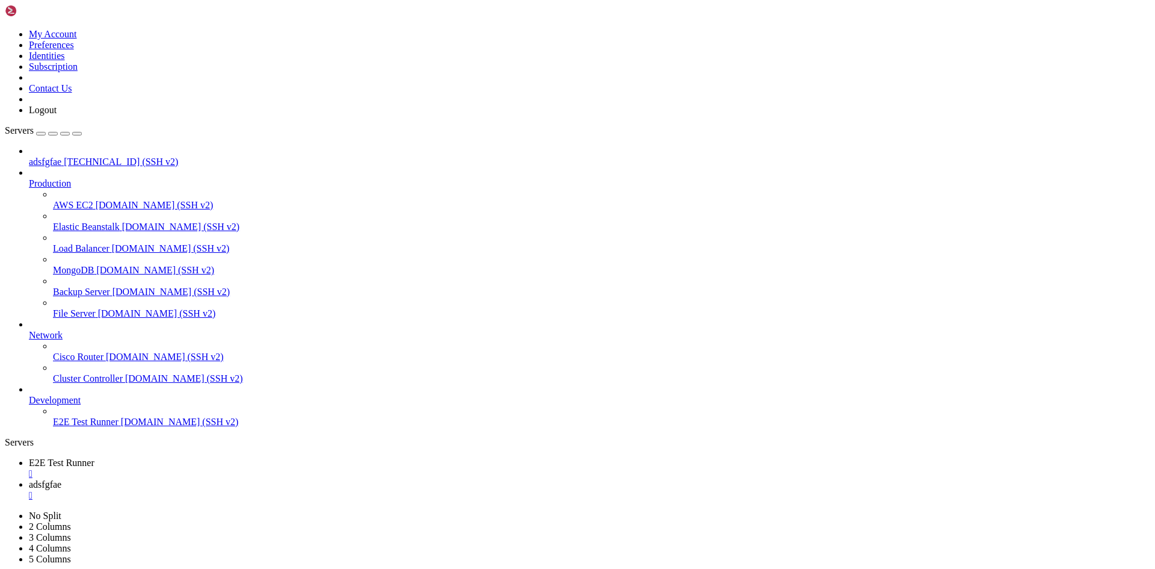
scroll to position [5156, 0]
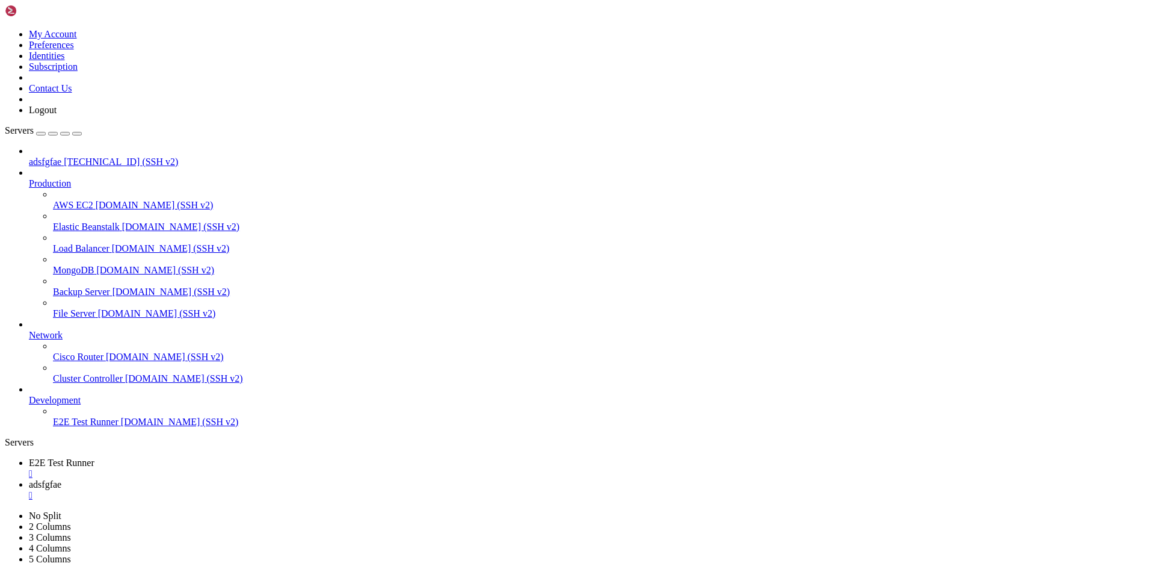
drag, startPoint x: 332, startPoint y: 1084, endPoint x: 342, endPoint y: 1136, distance: 52.6
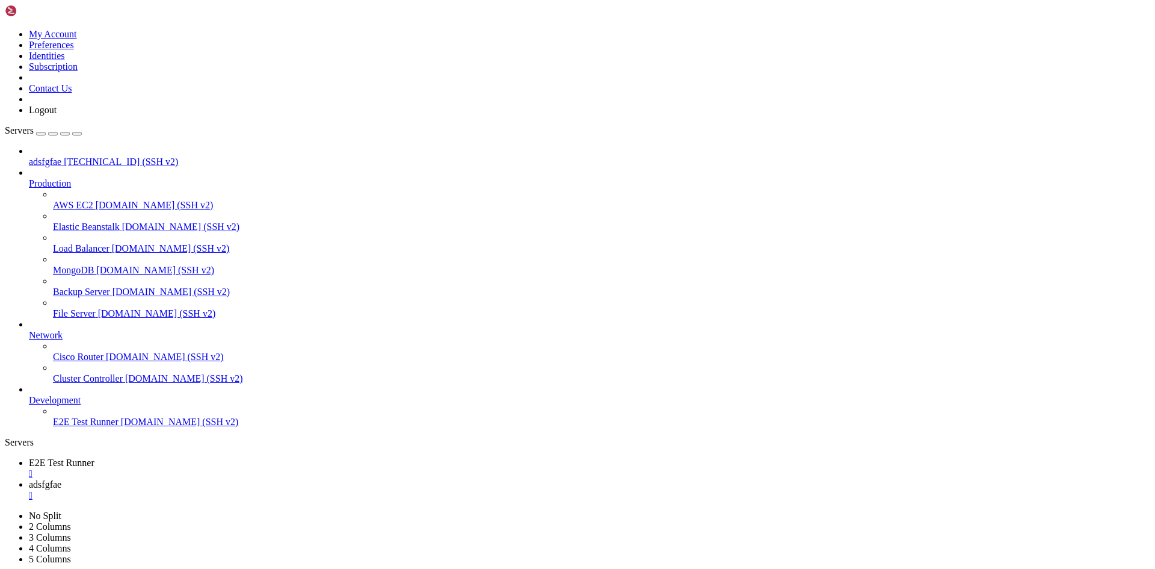
drag, startPoint x: 350, startPoint y: 1116, endPoint x: 347, endPoint y: 1237, distance: 121.6
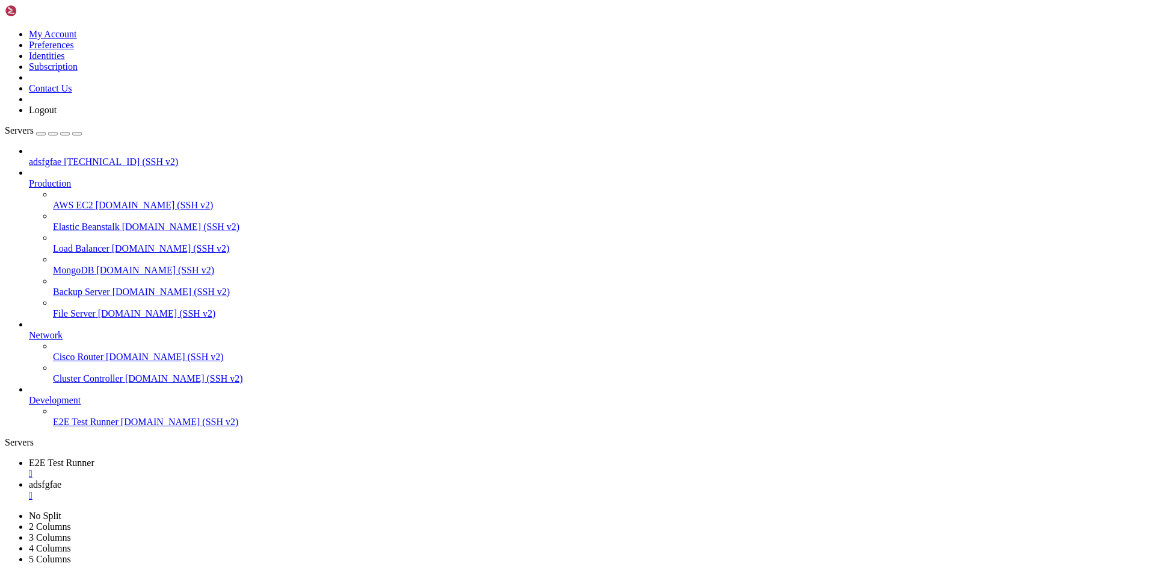
drag, startPoint x: 99, startPoint y: 1094, endPoint x: 265, endPoint y: 1169, distance: 182.1
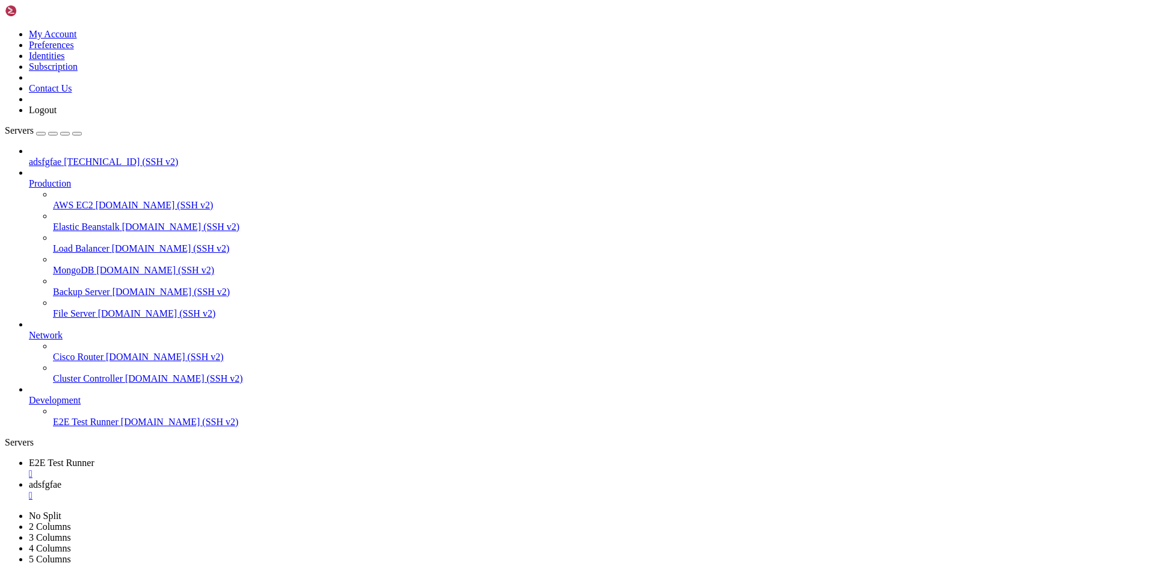
drag, startPoint x: 250, startPoint y: 1228, endPoint x: 261, endPoint y: 1237, distance: 14.1
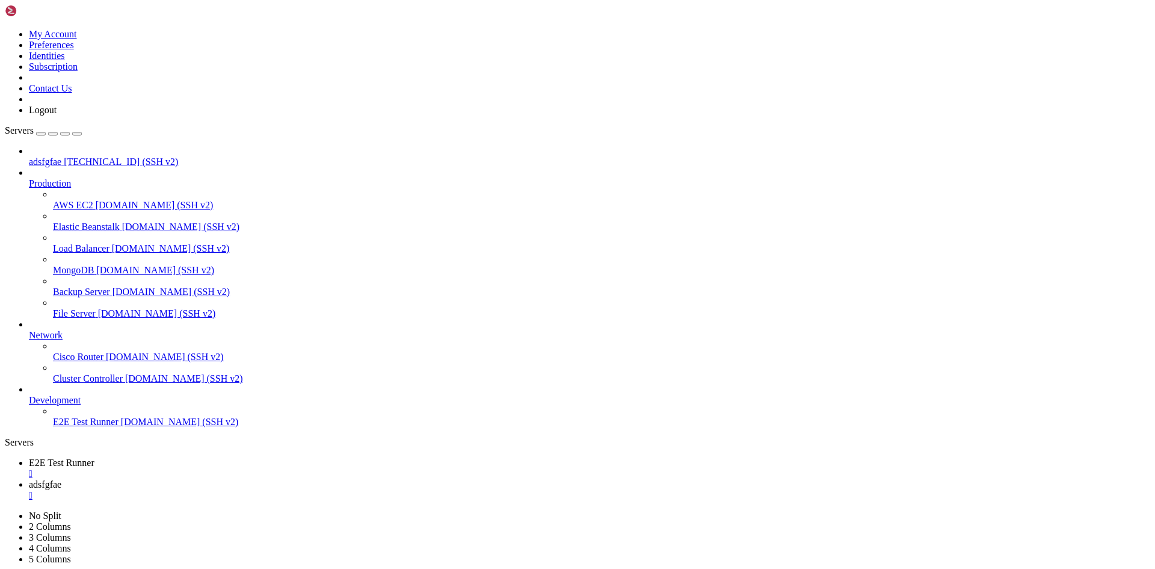
drag, startPoint x: 28, startPoint y: 1288, endPoint x: 12, endPoint y: 1140, distance: 149.5
drag, startPoint x: 10, startPoint y: 1137, endPoint x: 253, endPoint y: 1300, distance: 293.3
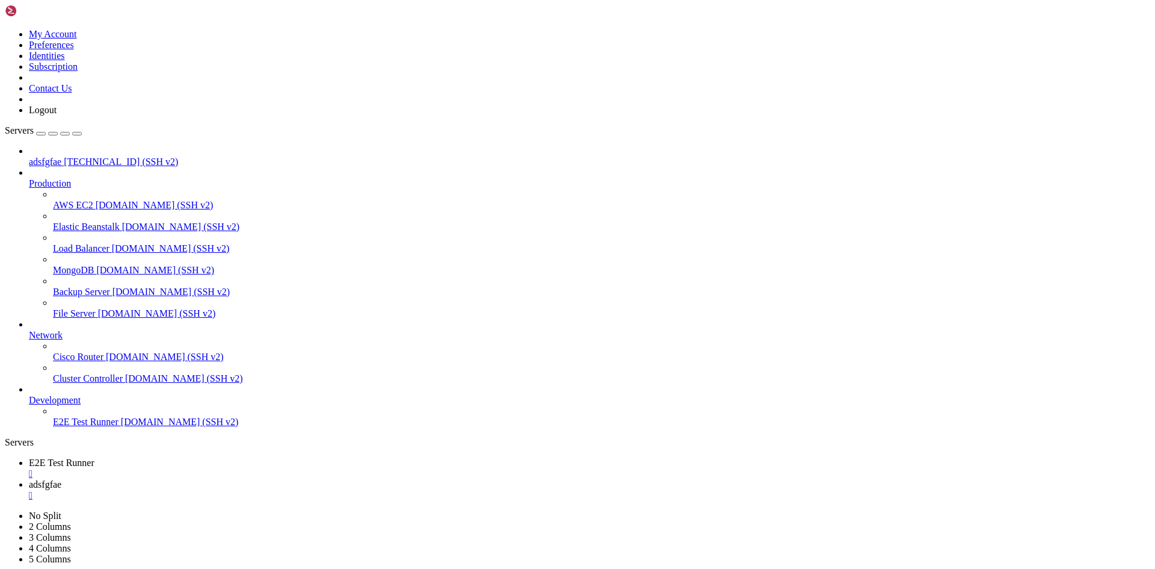
drag, startPoint x: 527, startPoint y: 1225, endPoint x: 472, endPoint y: 1250, distance: 60.6
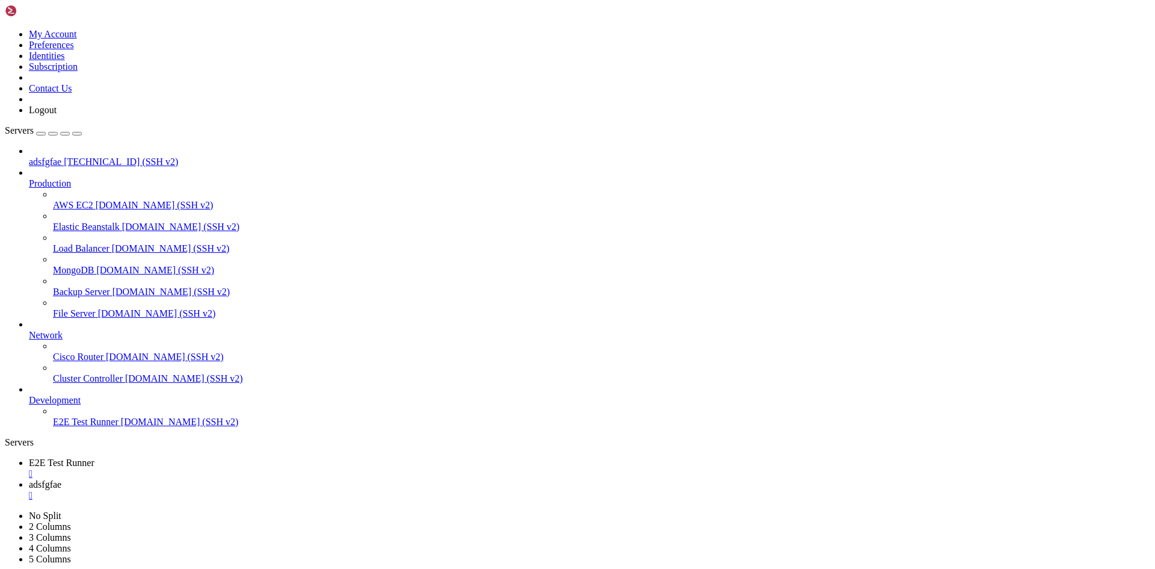
drag, startPoint x: 361, startPoint y: 1116, endPoint x: 428, endPoint y: 1226, distance: 129.1
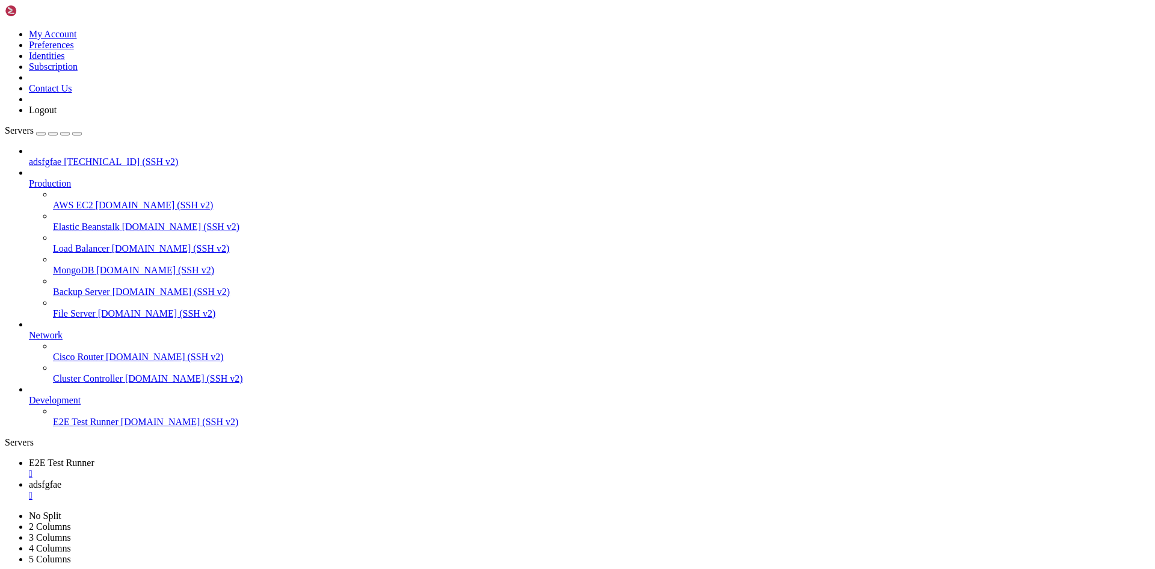
drag, startPoint x: 6, startPoint y: 1025, endPoint x: 124, endPoint y: 1231, distance: 237.7
drag, startPoint x: 196, startPoint y: 1276, endPoint x: 132, endPoint y: 1280, distance: 64.5
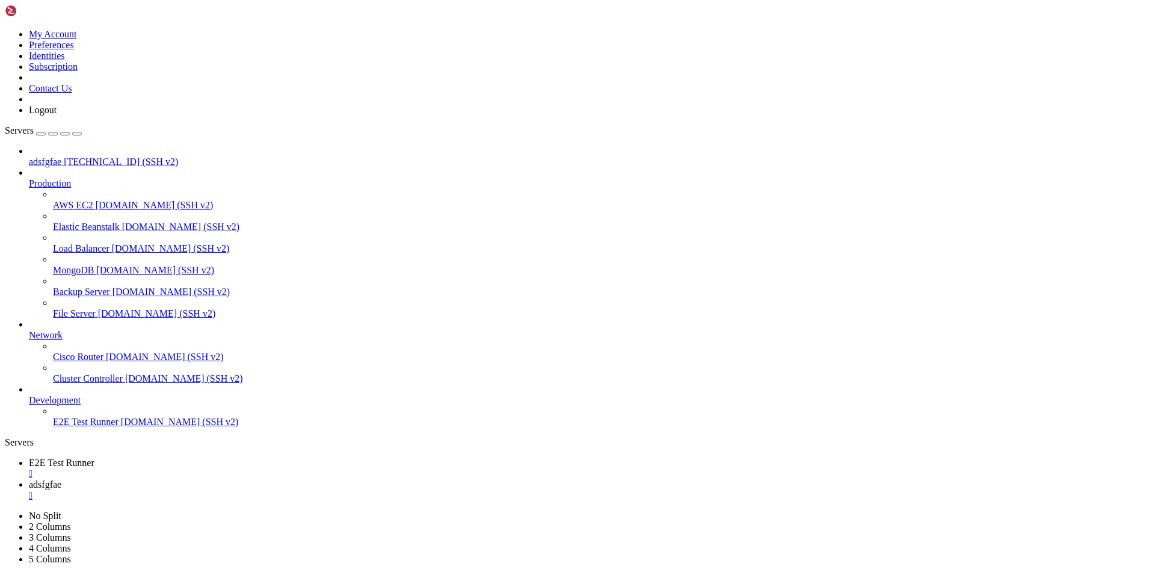
drag, startPoint x: 70, startPoint y: 1284, endPoint x: 151, endPoint y: 1133, distance: 171.5
drag, startPoint x: 141, startPoint y: 287, endPoint x: 147, endPoint y: 280, distance: 9.4
click at [141, 297] on div at bounding box center [602, 302] width 1098 height 11
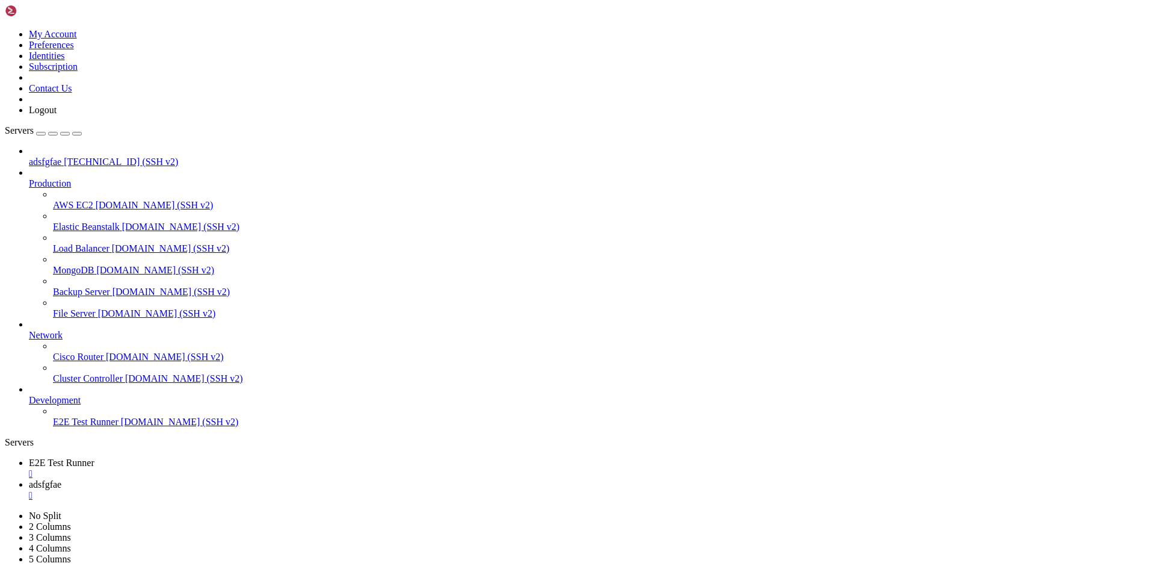
drag, startPoint x: 8, startPoint y: 1019, endPoint x: 113, endPoint y: 1157, distance: 173.1
drag, startPoint x: 10, startPoint y: 1014, endPoint x: 152, endPoint y: 1291, distance: 311.1
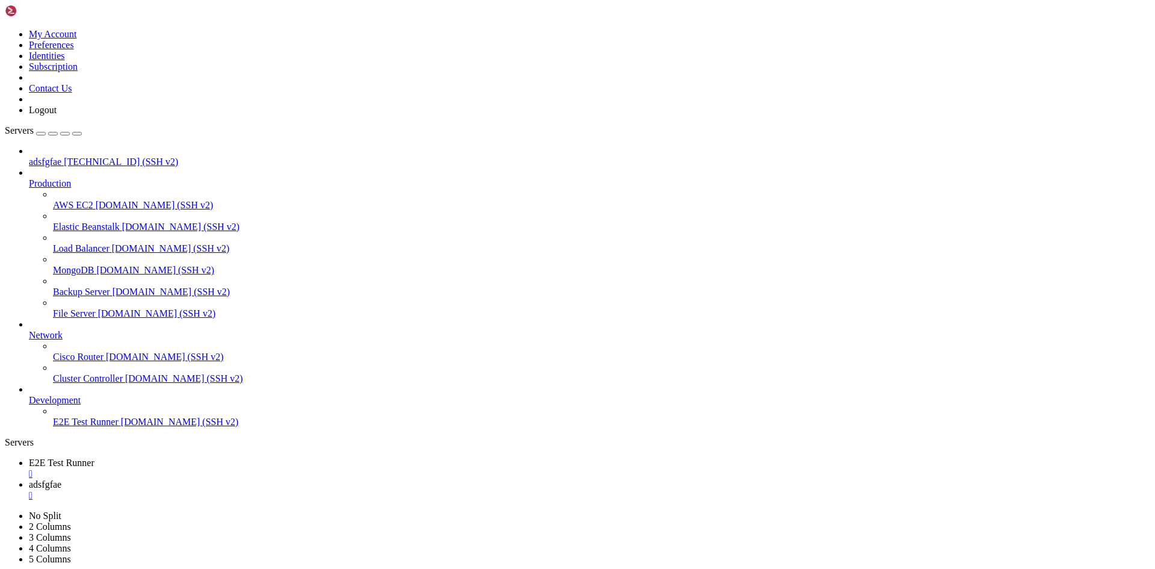
drag, startPoint x: 278, startPoint y: 1311, endPoint x: 194, endPoint y: 1300, distance: 85.0
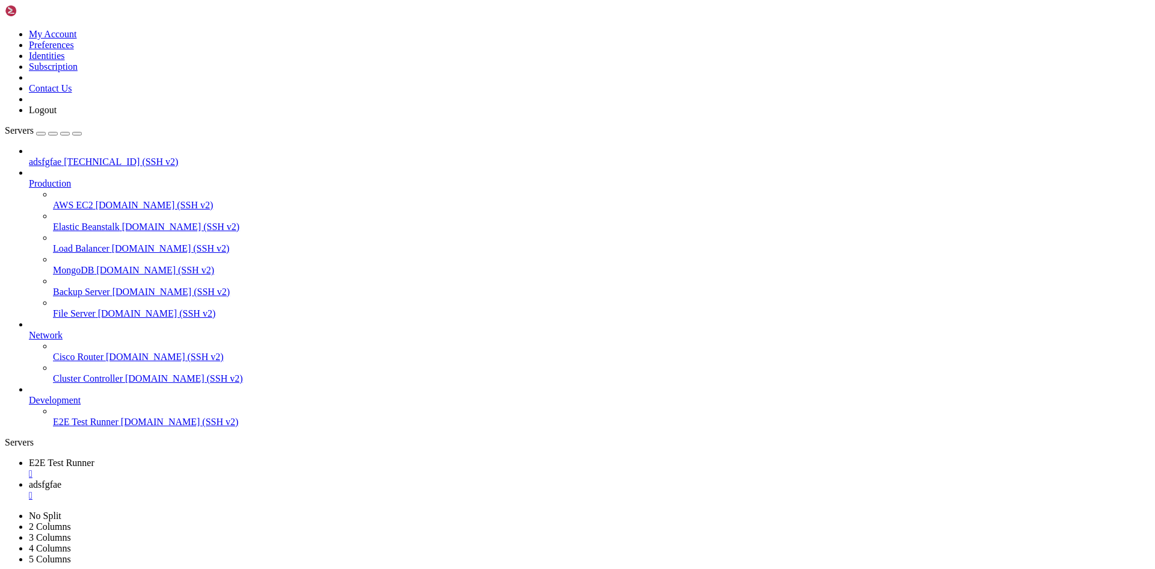
drag, startPoint x: 456, startPoint y: 1131, endPoint x: 427, endPoint y: 1166, distance: 44.8
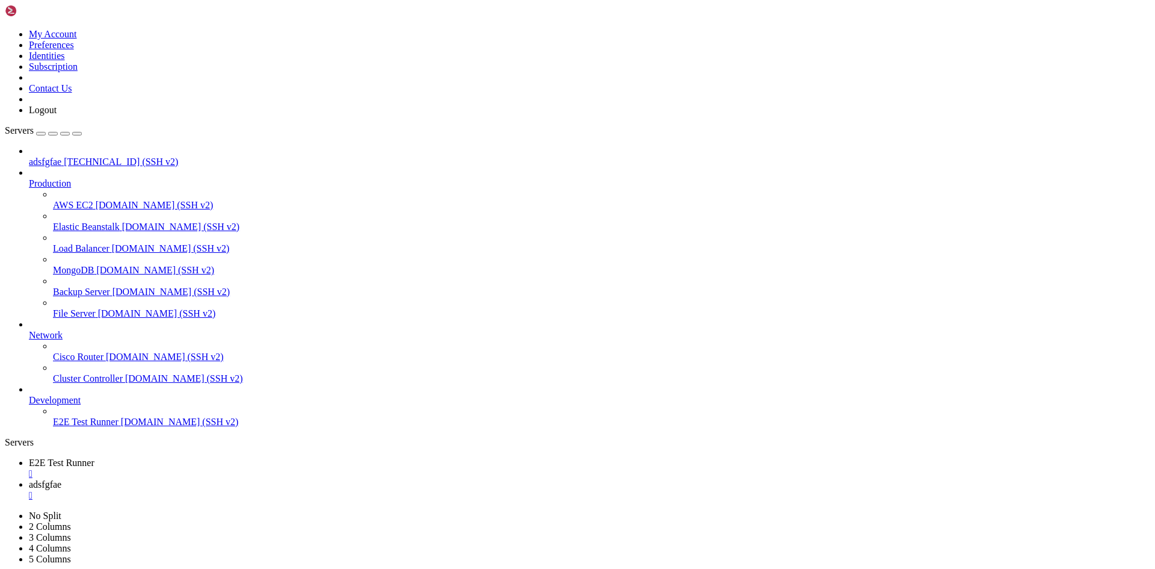
drag, startPoint x: 351, startPoint y: 1065, endPoint x: 184, endPoint y: 1116, distance: 175.1
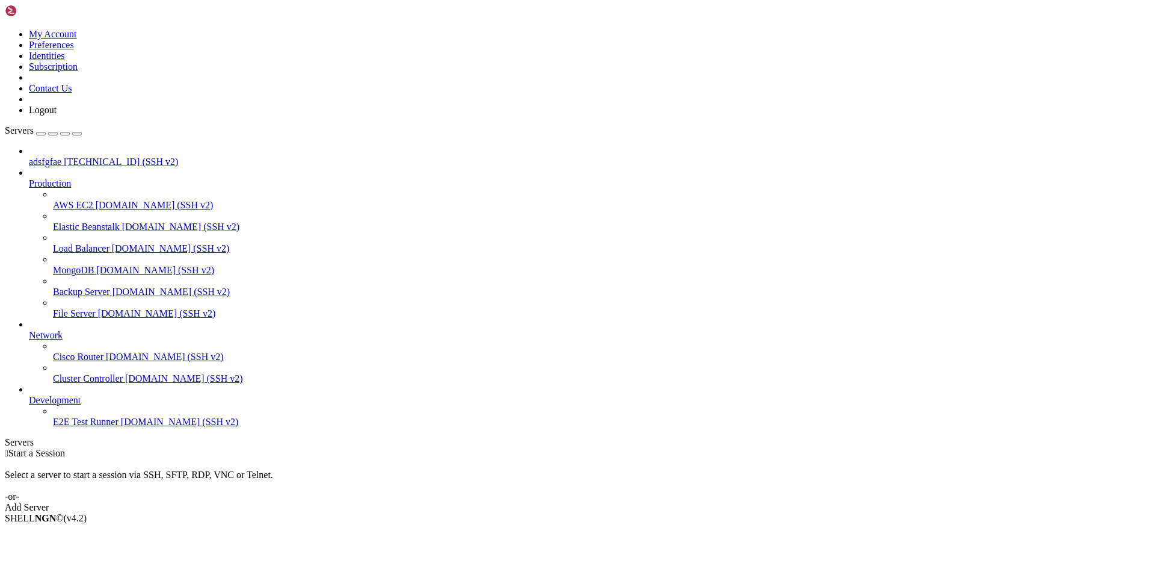
click at [64, 156] on span "[TECHNICAL_ID] (SSH v2)" at bounding box center [121, 161] width 114 height 10
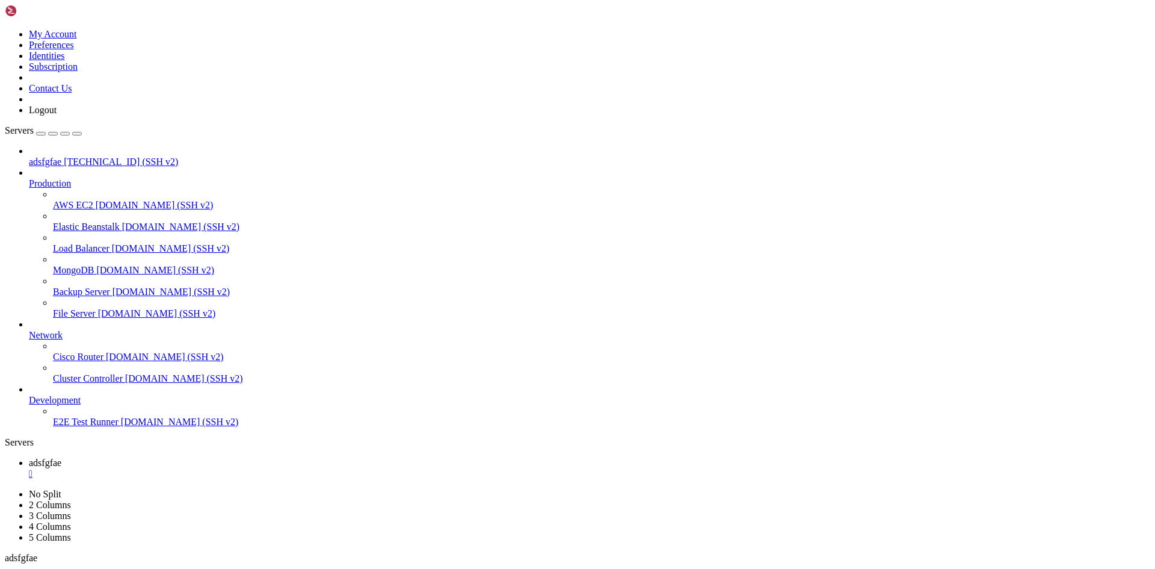
click at [64, 156] on span "130.107.48.64 (SSH v2)" at bounding box center [121, 161] width 114 height 10
drag, startPoint x: 368, startPoint y: 995, endPoint x: 309, endPoint y: 1010, distance: 60.9
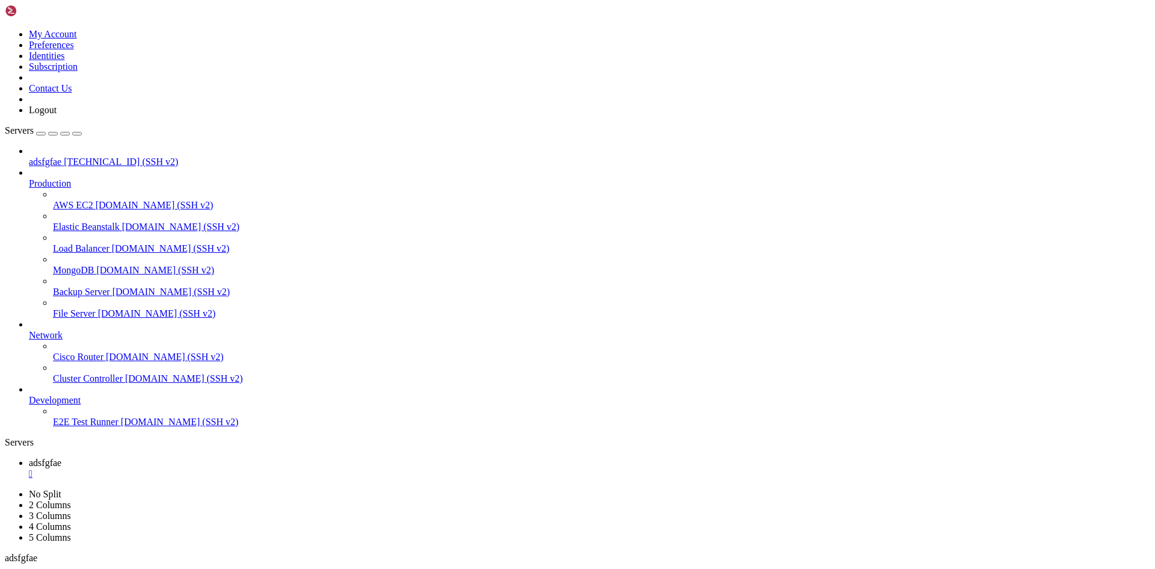
scroll to position [767, 0]
drag, startPoint x: 494, startPoint y: 1114, endPoint x: 432, endPoint y: 1130, distance: 63.9
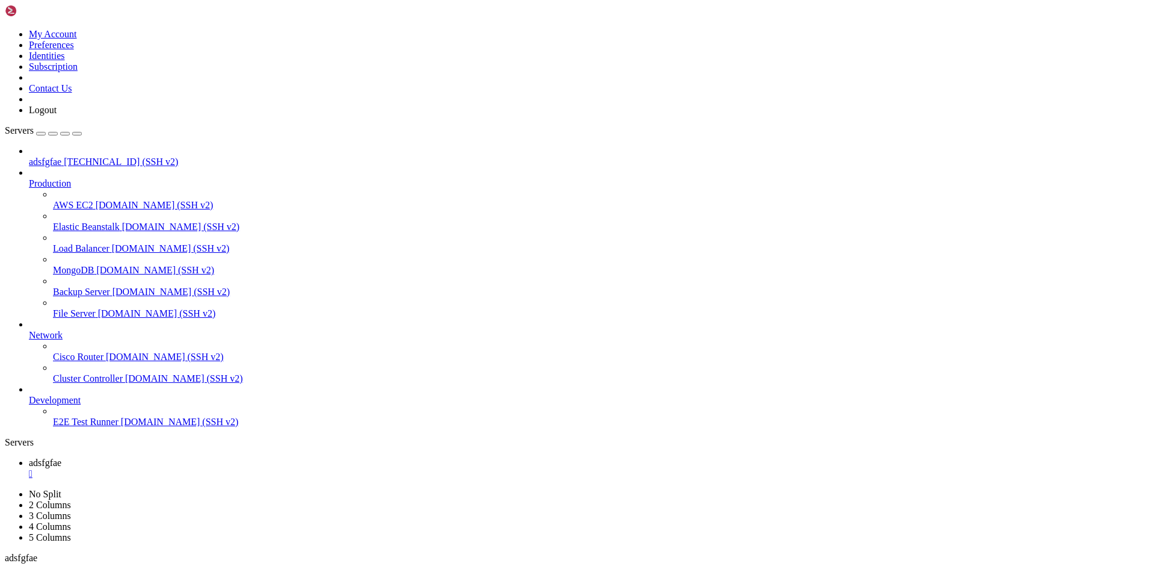
drag, startPoint x: 225, startPoint y: 985, endPoint x: 193, endPoint y: 985, distance: 31.9
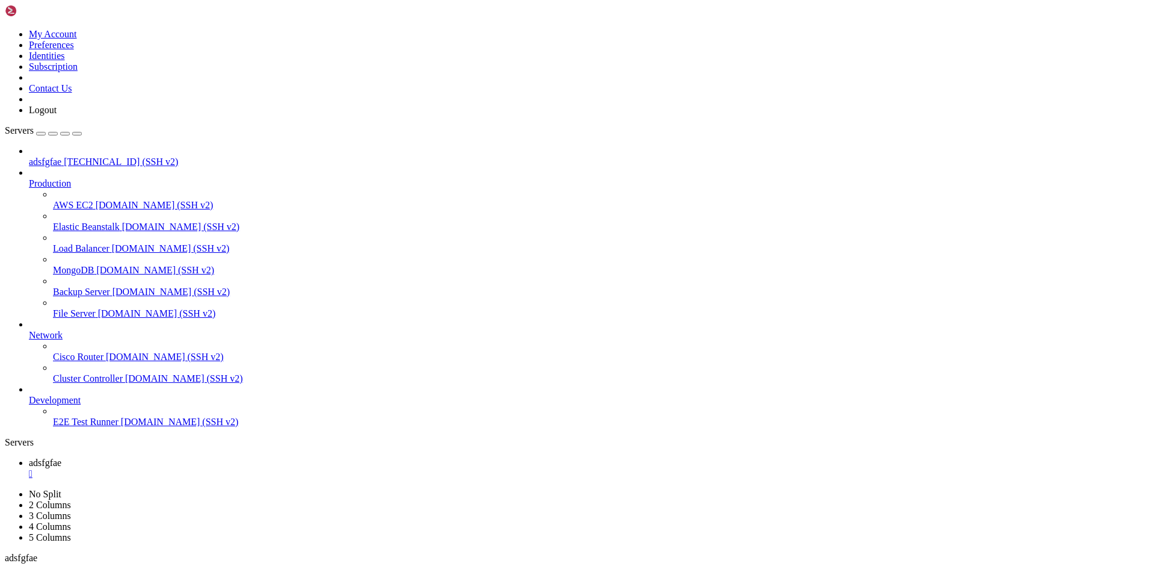
drag, startPoint x: 366, startPoint y: 982, endPoint x: 406, endPoint y: 1083, distance: 108.6
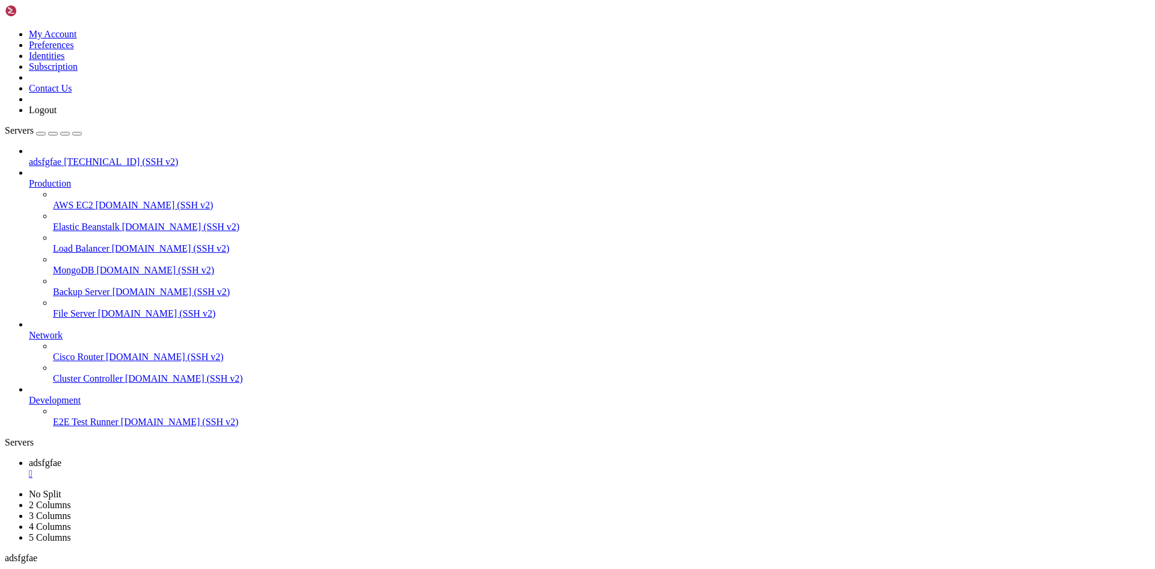
drag, startPoint x: 416, startPoint y: 968, endPoint x: 405, endPoint y: 1042, distance: 75.4
drag, startPoint x: 230, startPoint y: 1096, endPoint x: 242, endPoint y: 1108, distance: 17.0
